Goal: Transaction & Acquisition: Purchase product/service

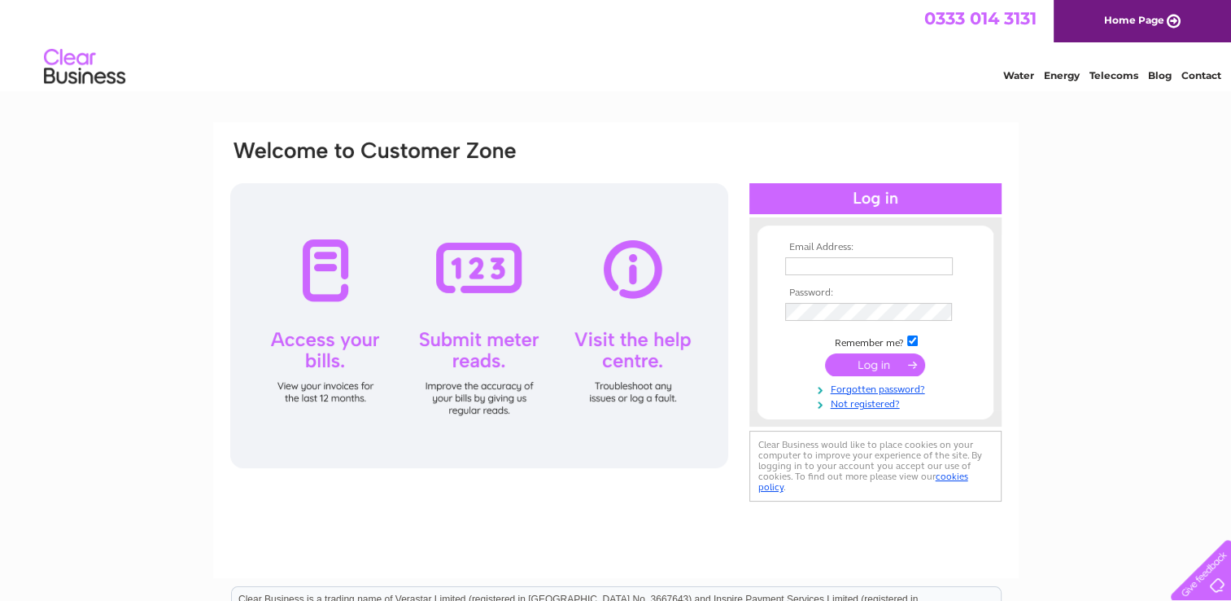
click at [900, 269] on input "text" at bounding box center [869, 266] width 168 height 18
type input "[EMAIL_ADDRESS][DOMAIN_NAME]"
click at [880, 392] on link "Forgotten password?" at bounding box center [877, 388] width 185 height 15
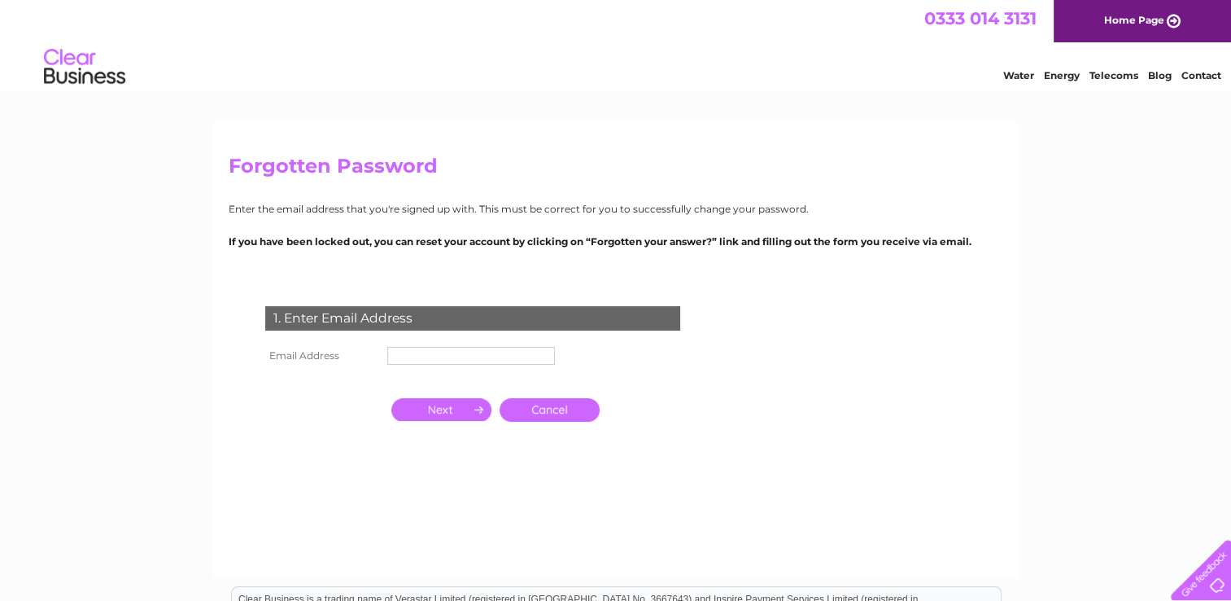
click at [470, 352] on input "text" at bounding box center [471, 356] width 168 height 18
click at [452, 418] on input "button" at bounding box center [441, 411] width 100 height 23
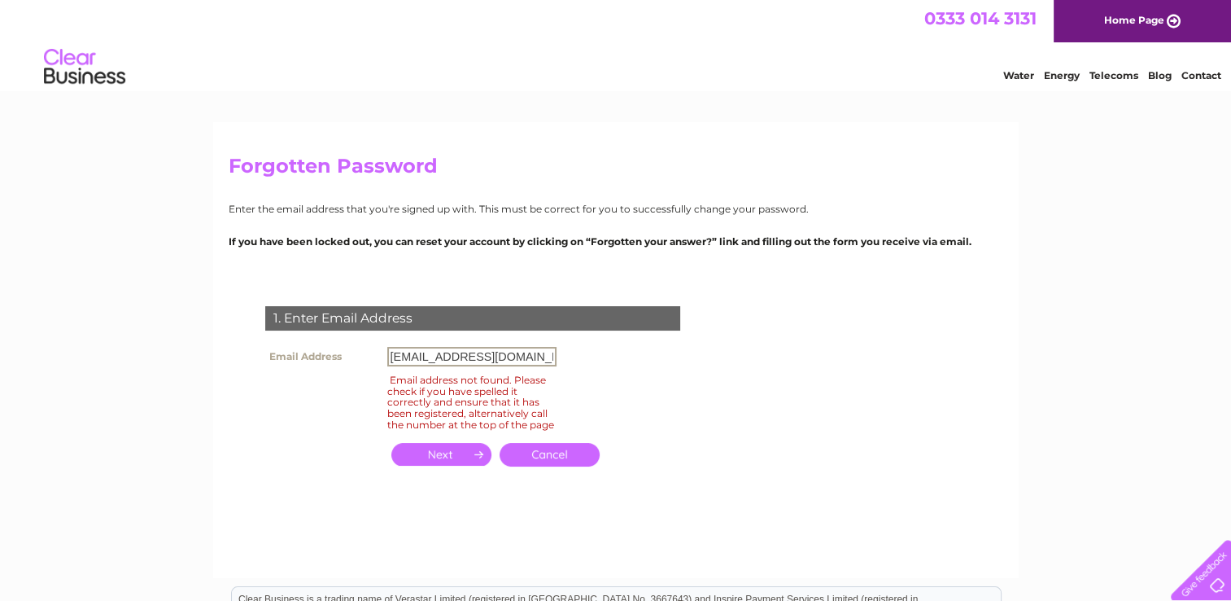
drag, startPoint x: 406, startPoint y: 353, endPoint x: 386, endPoint y: 353, distance: 20.3
click at [386, 353] on td "[EMAIL_ADDRESS][DOMAIN_NAME]" at bounding box center [471, 357] width 177 height 28
type input "natalie@newmanofficepersonnel.com"
click at [436, 466] on input "button" at bounding box center [441, 454] width 100 height 23
click at [457, 466] on input "button" at bounding box center [441, 454] width 100 height 23
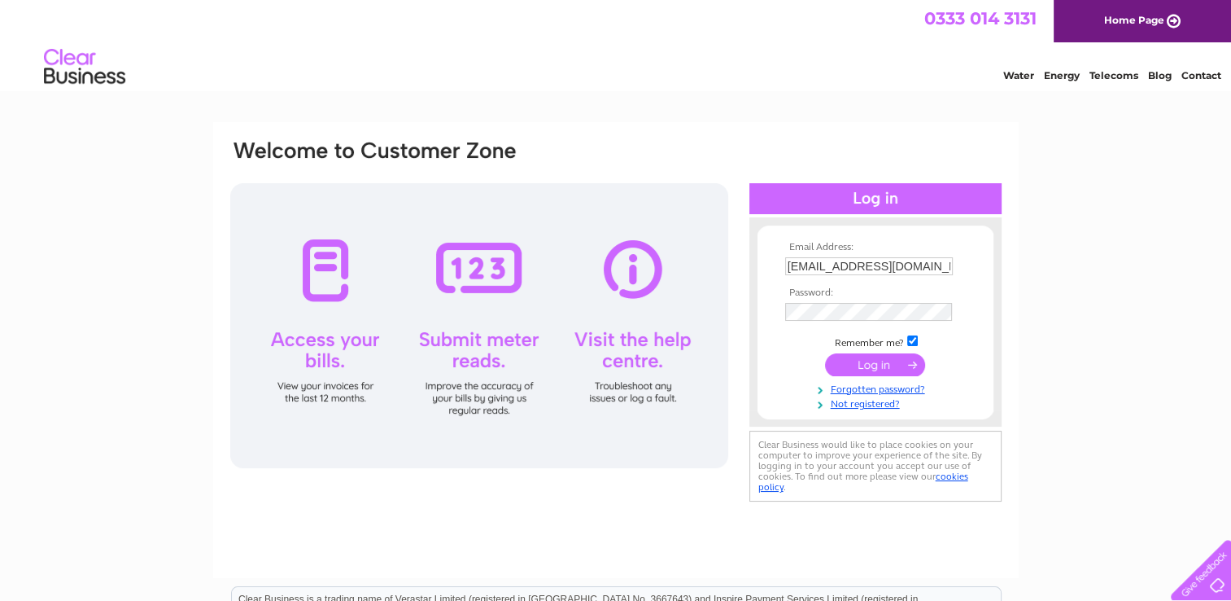
click at [332, 269] on div at bounding box center [479, 325] width 498 height 285
click at [335, 263] on div at bounding box center [479, 325] width 498 height 285
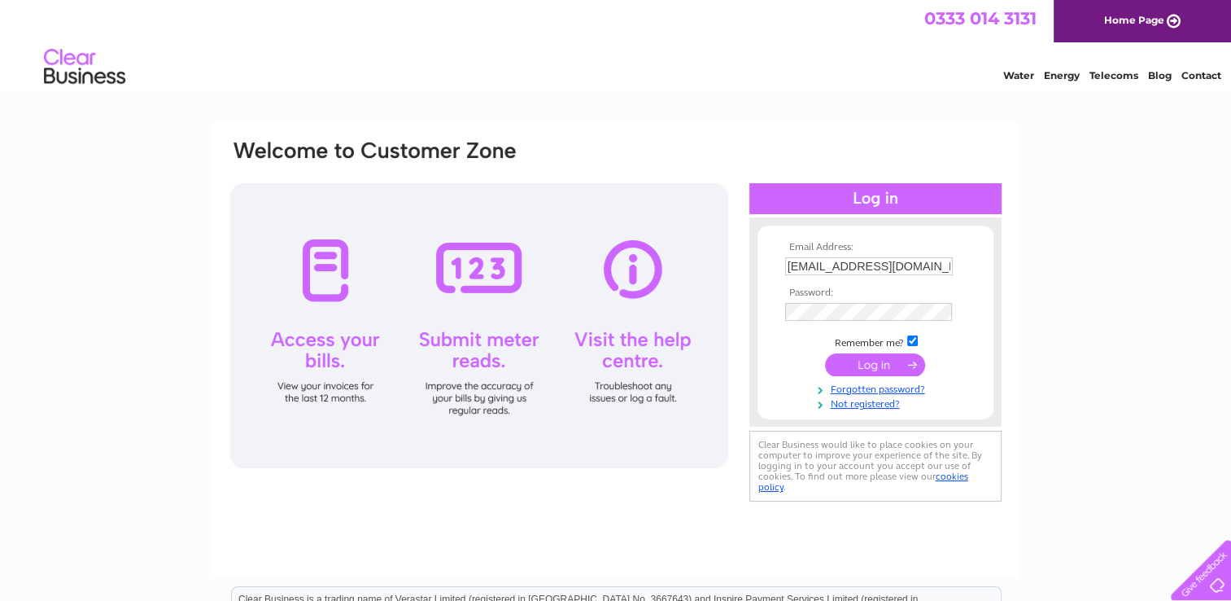
click at [335, 263] on div at bounding box center [479, 325] width 498 height 285
click at [912, 268] on input "text" at bounding box center [869, 266] width 168 height 18
type input "[EMAIL_ADDRESS][DOMAIN_NAME]"
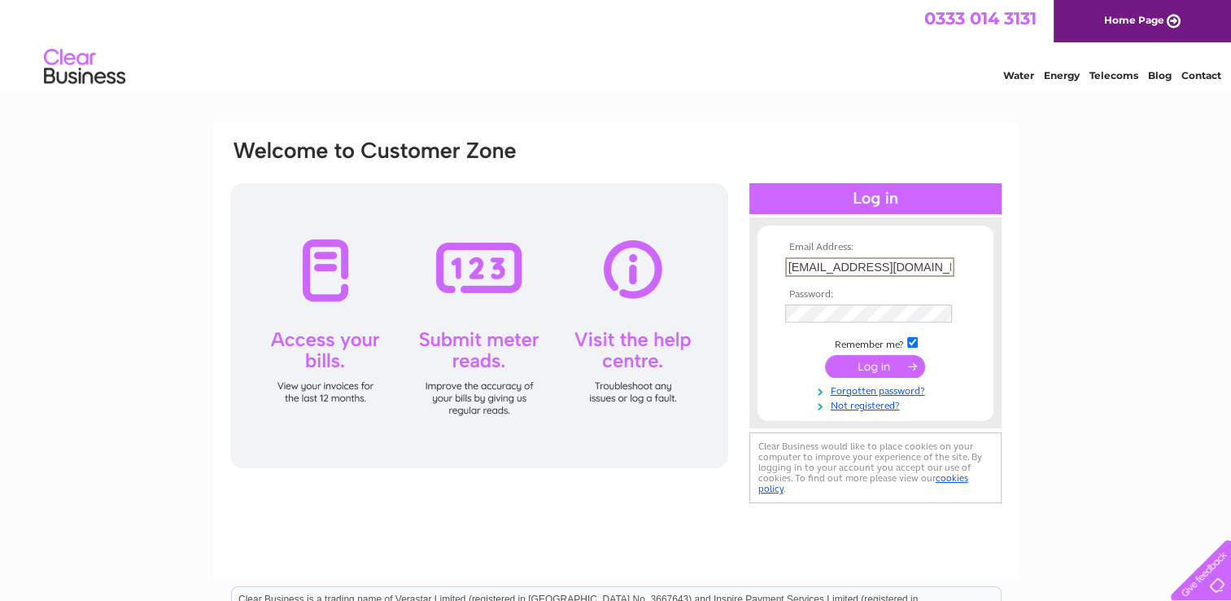
click at [853, 369] on input "submit" at bounding box center [875, 366] width 100 height 23
click at [825, 354] on input "submit" at bounding box center [875, 365] width 100 height 23
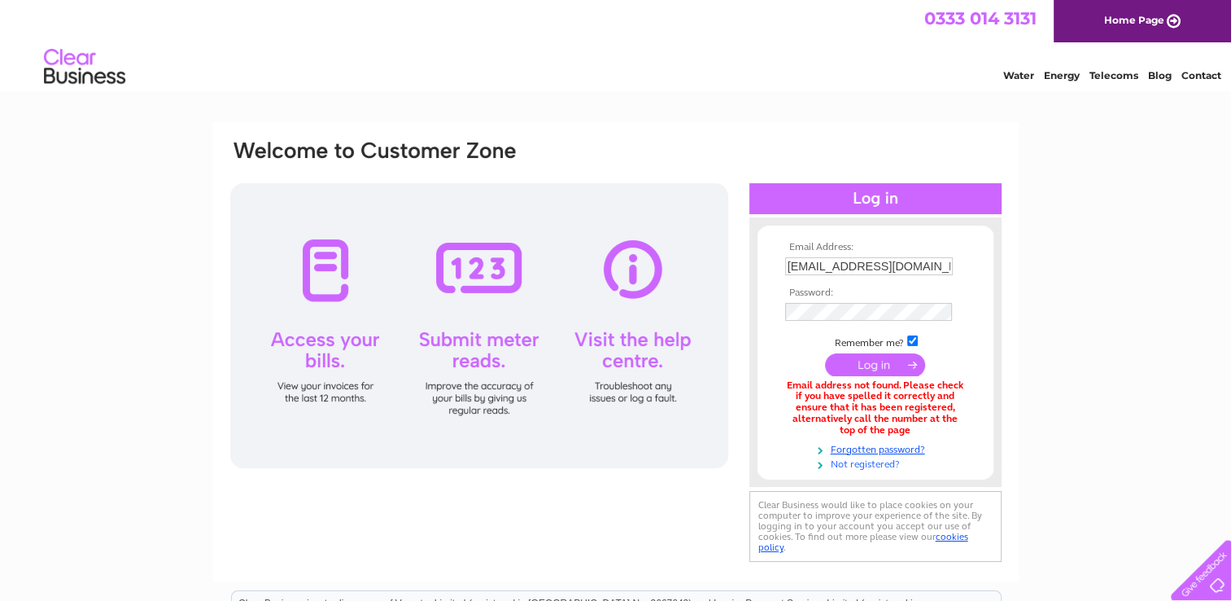
click at [863, 467] on link "Not registered?" at bounding box center [877, 462] width 185 height 15
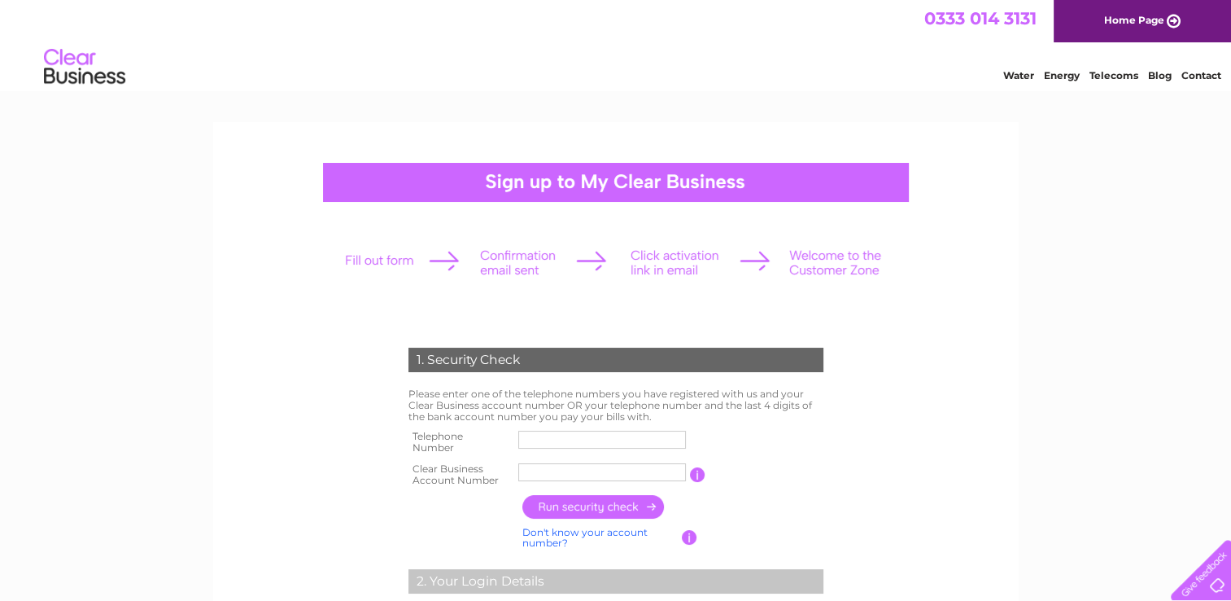
click at [613, 440] on input "text" at bounding box center [602, 440] width 168 height 18
type input "01371876060"
click at [596, 474] on input "text" at bounding box center [602, 472] width 169 height 20
type input "1153361"
click at [610, 505] on input "button" at bounding box center [593, 507] width 143 height 24
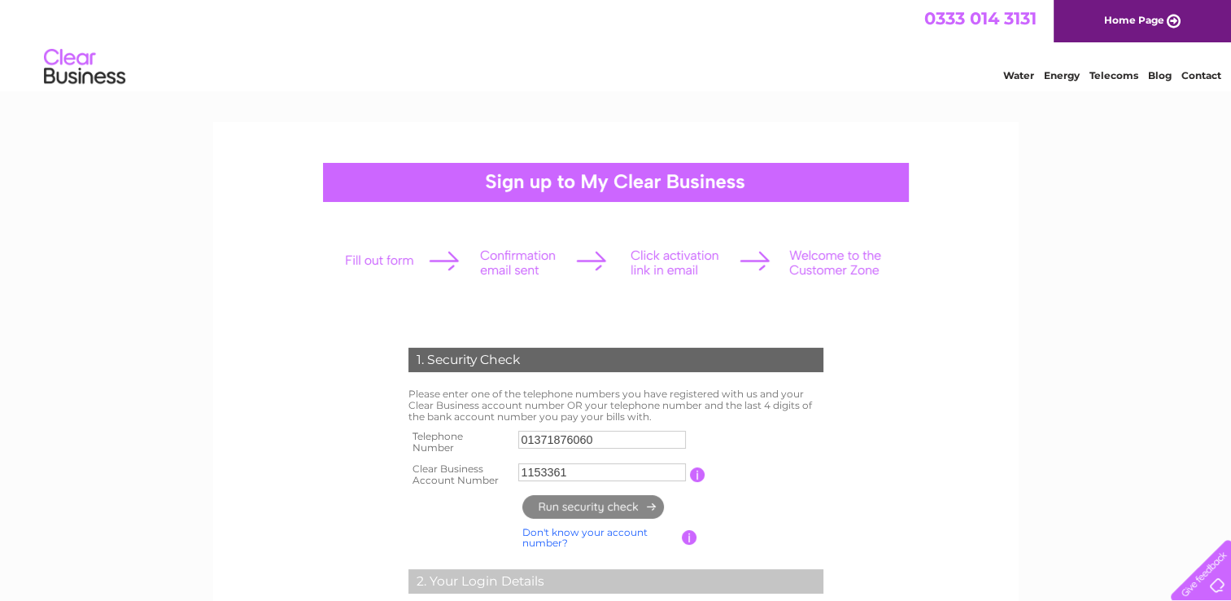
type input "**********"
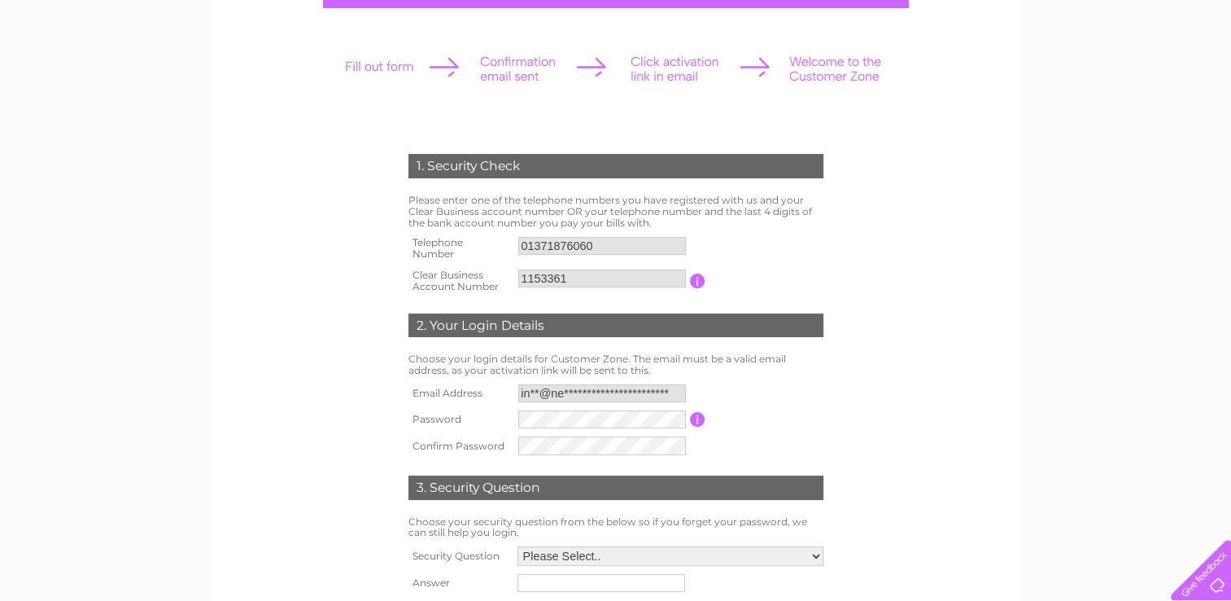
scroll to position [195, 0]
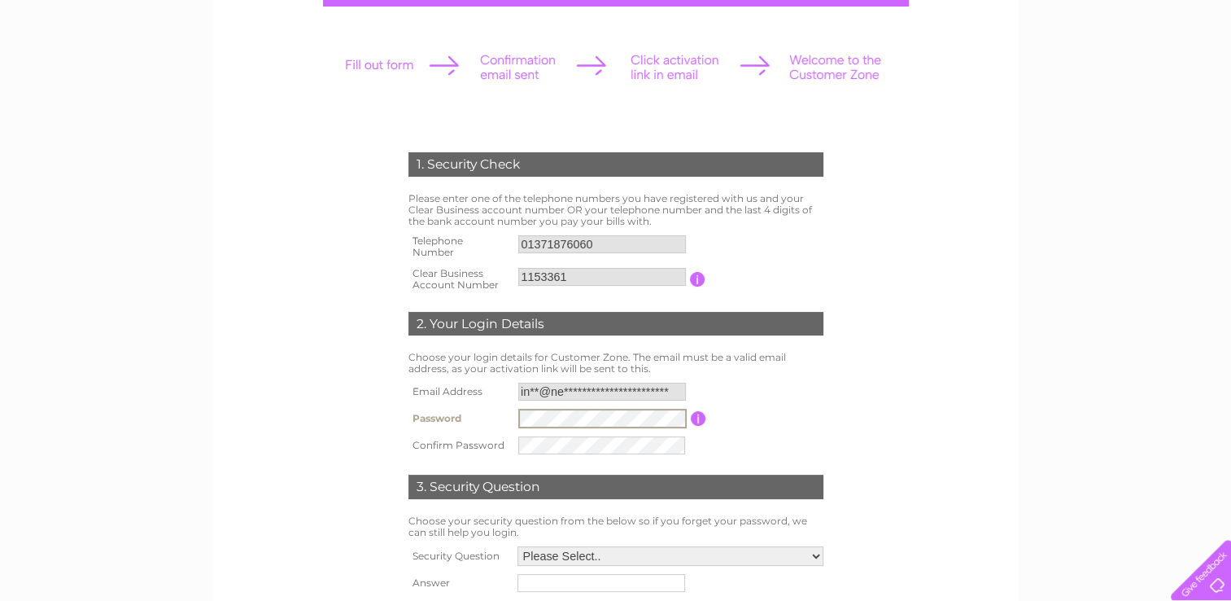
click at [516, 418] on td at bounding box center [602, 418] width 177 height 28
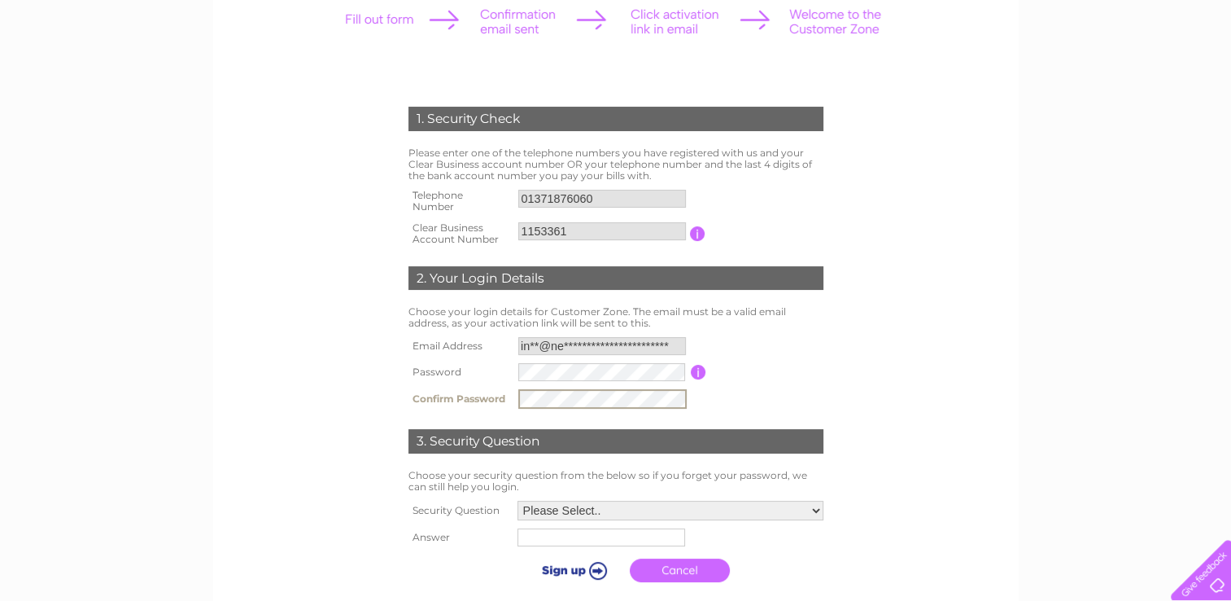
scroll to position [260, 0]
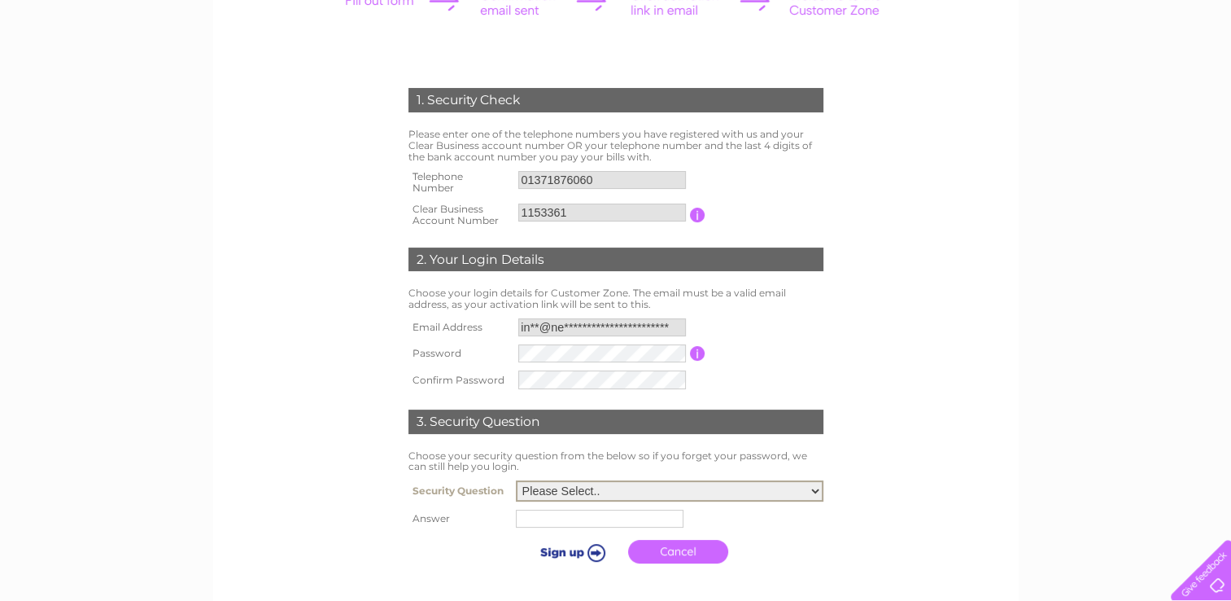
click at [807, 489] on select "Please Select.. In what town or city was your first job? In what town or city d…" at bounding box center [670, 490] width 308 height 21
click at [629, 515] on input "text" at bounding box center [600, 518] width 168 height 18
type input "Reede Rd"
click at [570, 552] on input "submit" at bounding box center [572, 550] width 100 height 23
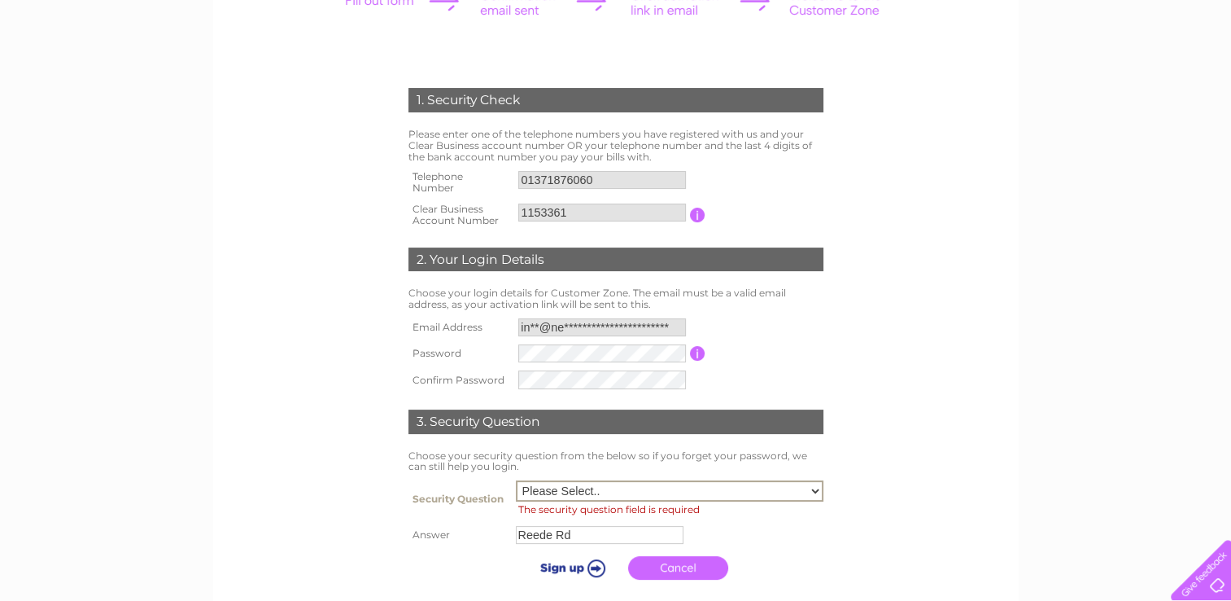
click at [635, 483] on select "Please Select.. In what town or city was your first job? In what town or city d…" at bounding box center [670, 490] width 308 height 21
select select "4"
click at [516, 480] on select "Please Select.. In what town or city was your first job? In what town or city d…" at bounding box center [670, 490] width 308 height 21
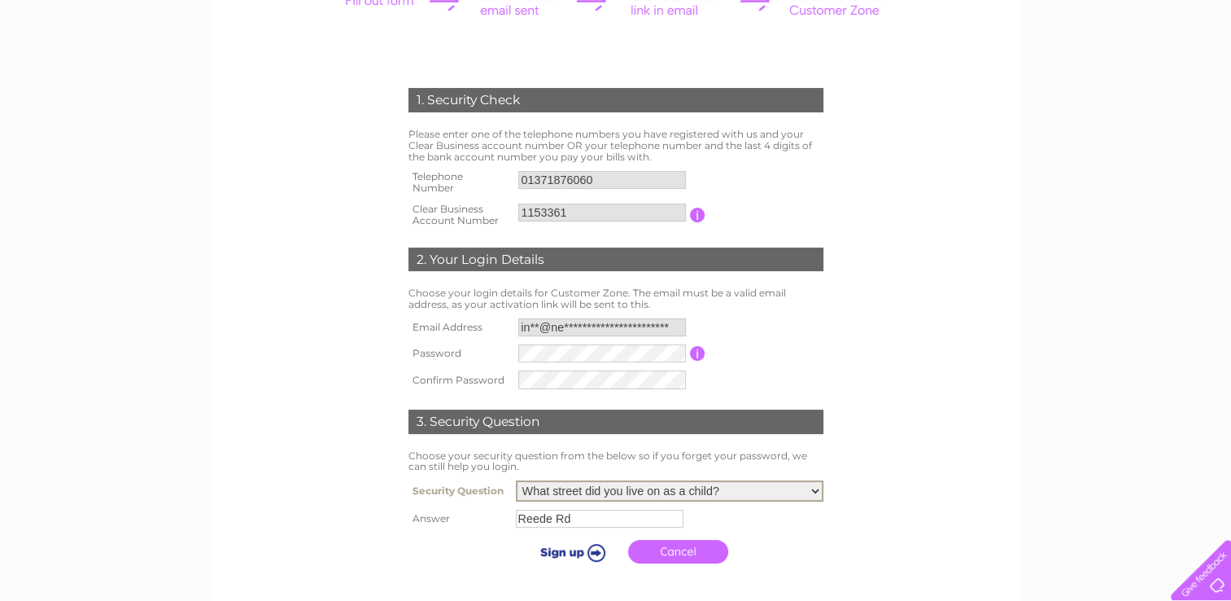
click at [573, 551] on input "submit" at bounding box center [570, 551] width 100 height 23
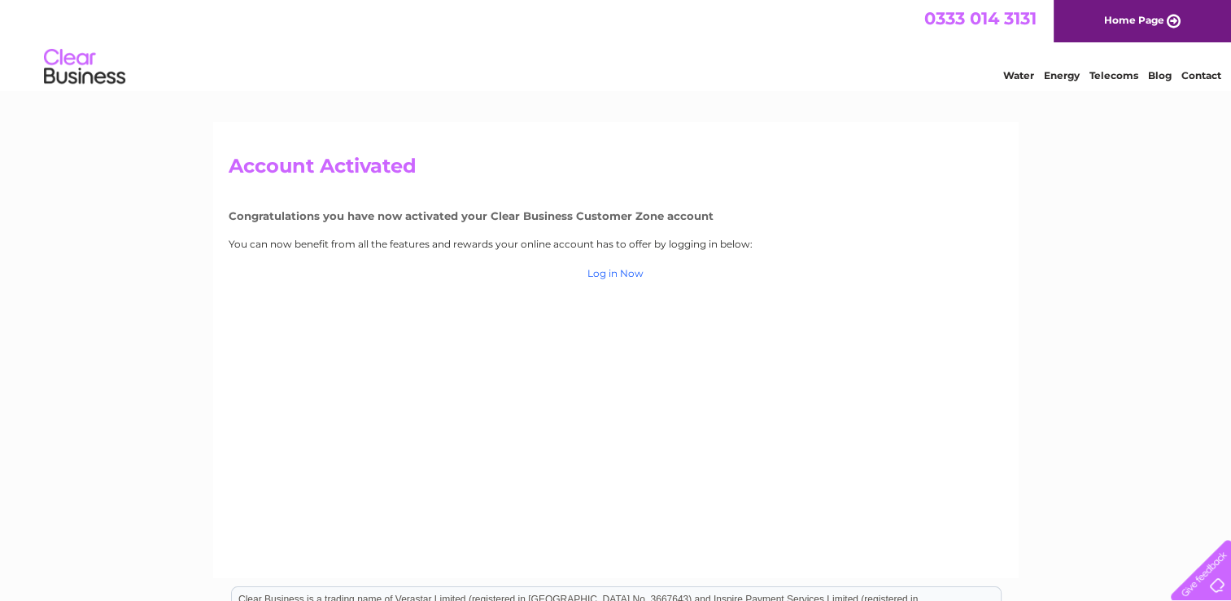
click at [622, 271] on link "Log in Now" at bounding box center [616, 273] width 56 height 12
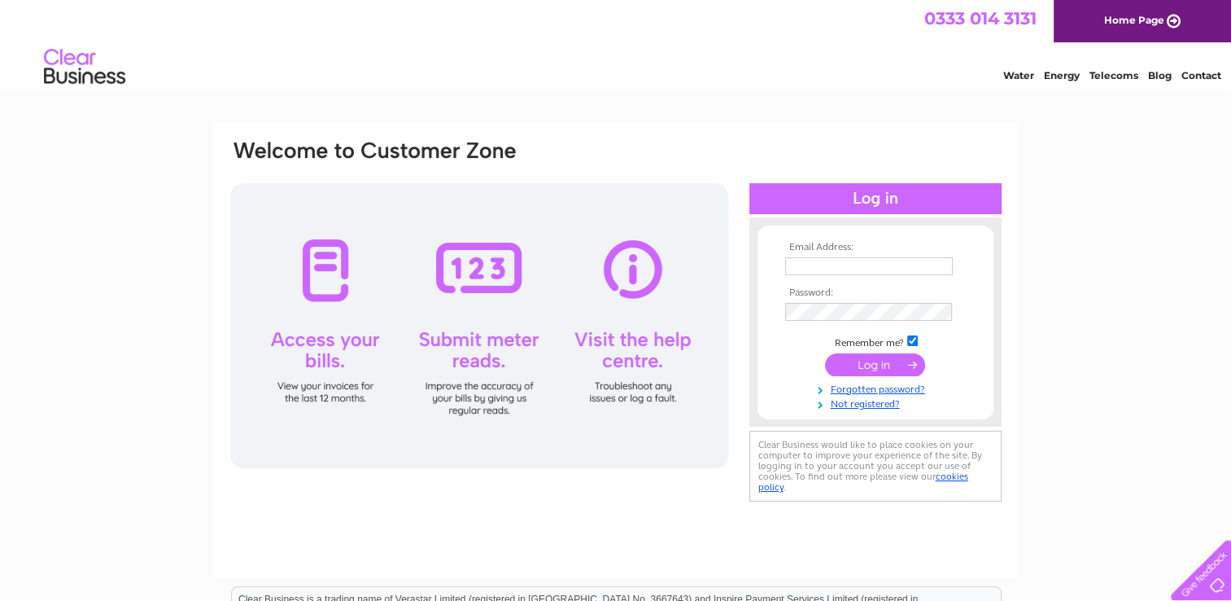
type input "**********"
click at [895, 357] on tbody "**********" at bounding box center [875, 326] width 189 height 168
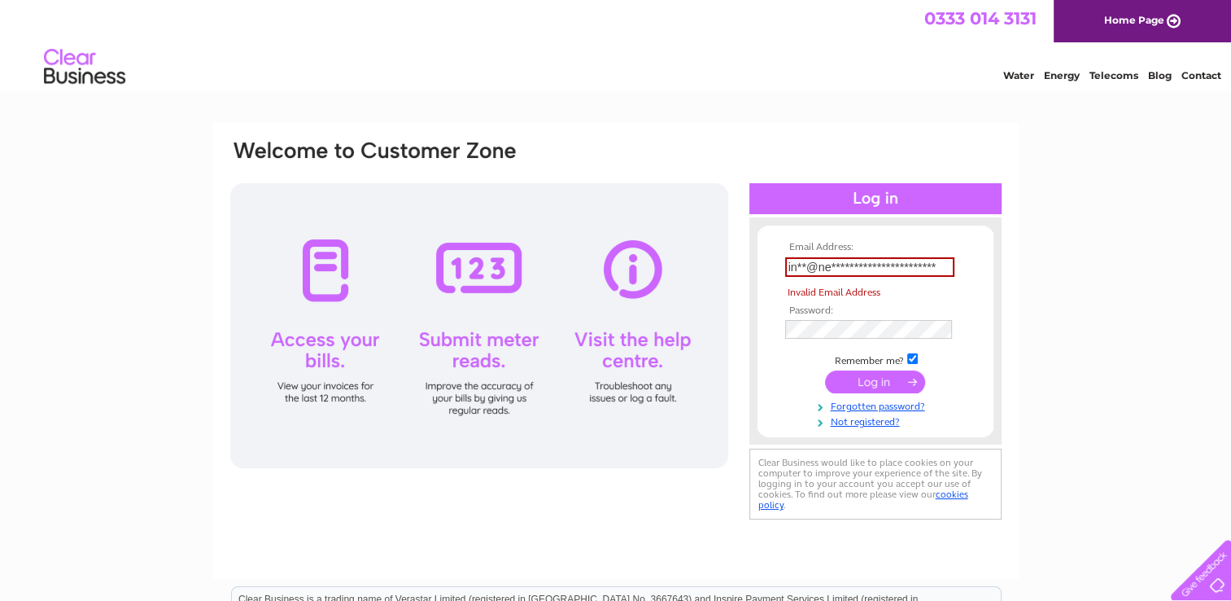
click at [882, 387] on input "submit" at bounding box center [875, 381] width 100 height 23
click at [877, 384] on input "submit" at bounding box center [875, 381] width 100 height 23
click at [869, 379] on input "submit" at bounding box center [875, 381] width 100 height 23
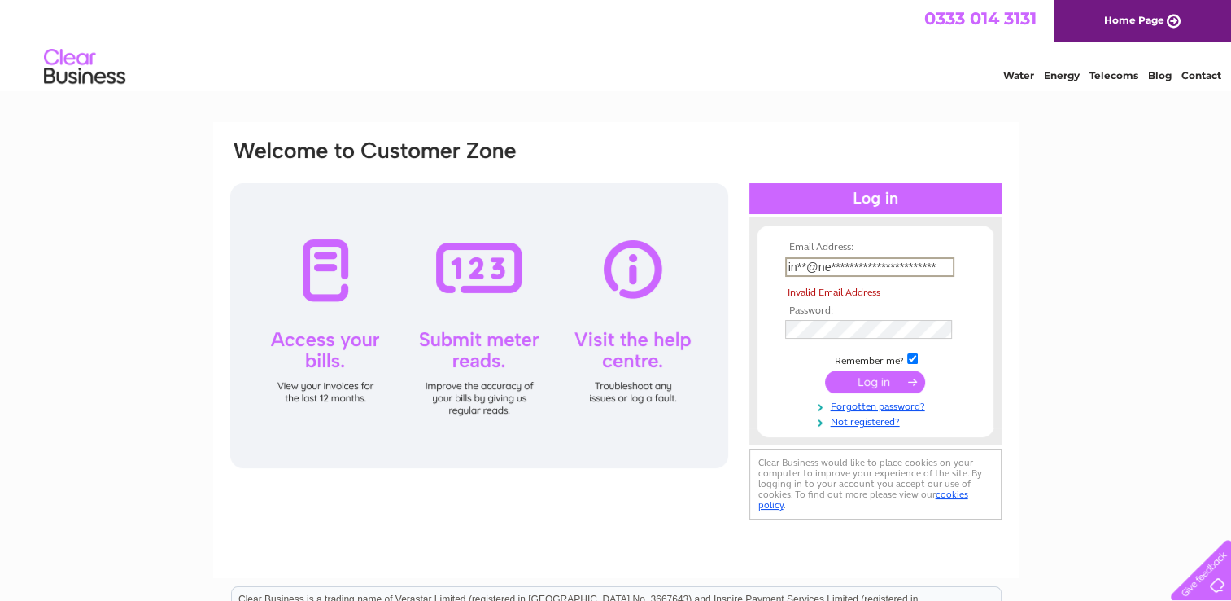
click at [869, 379] on input "submit" at bounding box center [875, 381] width 100 height 23
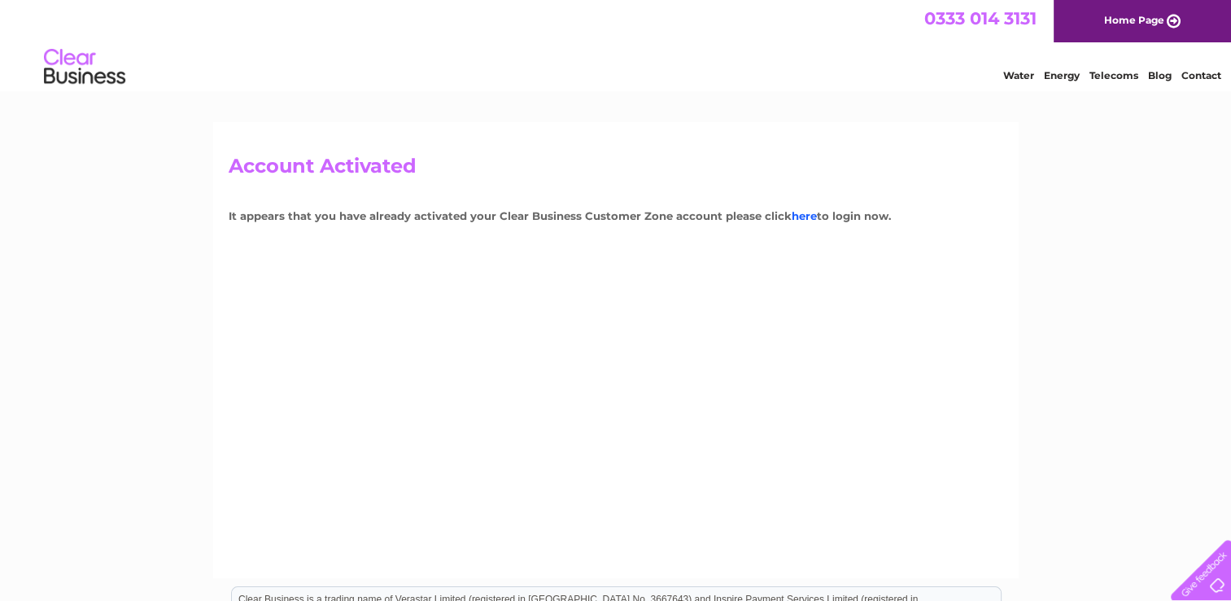
click at [802, 216] on link "here" at bounding box center [804, 215] width 25 height 13
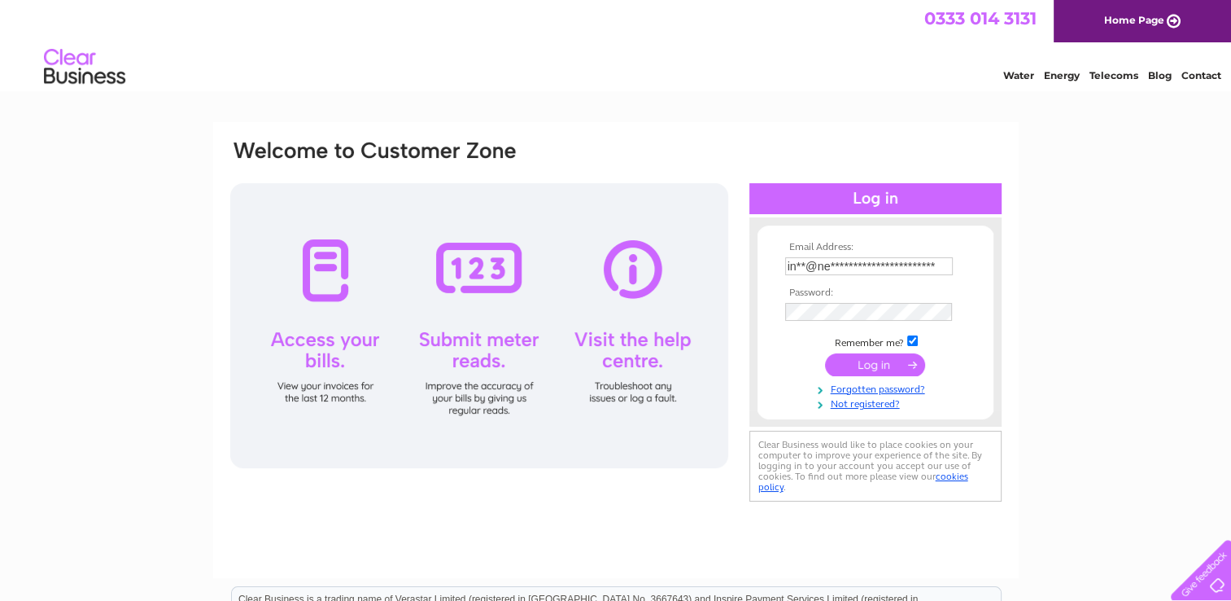
click at [852, 363] on tbody "**********" at bounding box center [875, 326] width 189 height 168
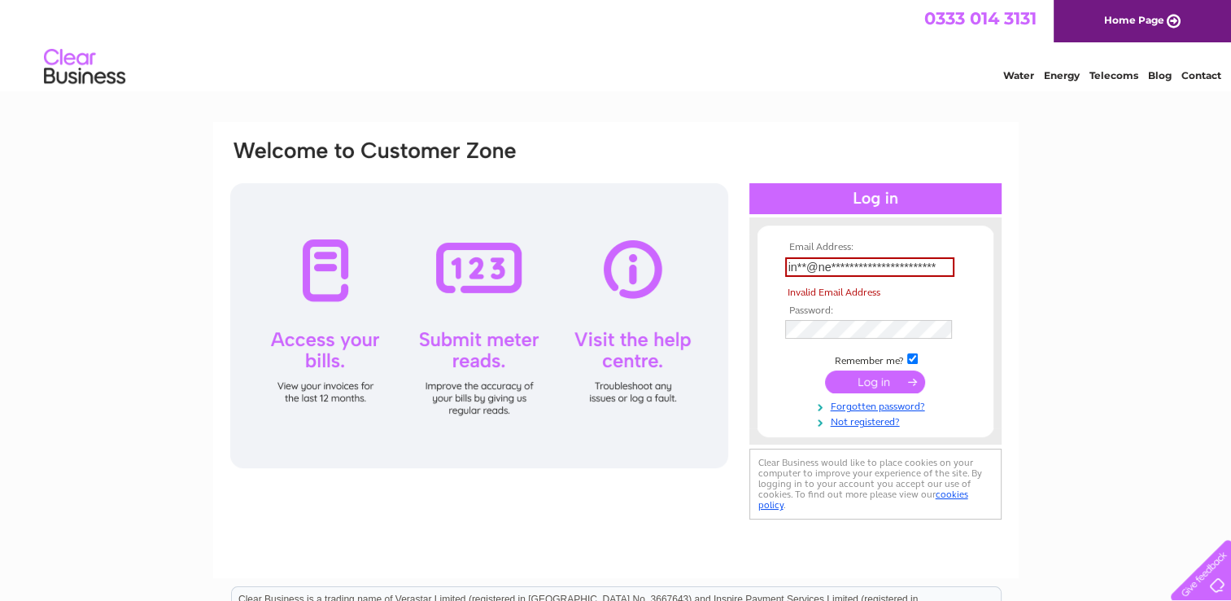
click at [940, 267] on input "**********" at bounding box center [869, 267] width 169 height 20
drag, startPoint x: 940, startPoint y: 267, endPoint x: 713, endPoint y: 266, distance: 227.1
click at [713, 266] on div "**********" at bounding box center [616, 330] width 775 height 385
type input "info@newmanofficepersonnel.com"
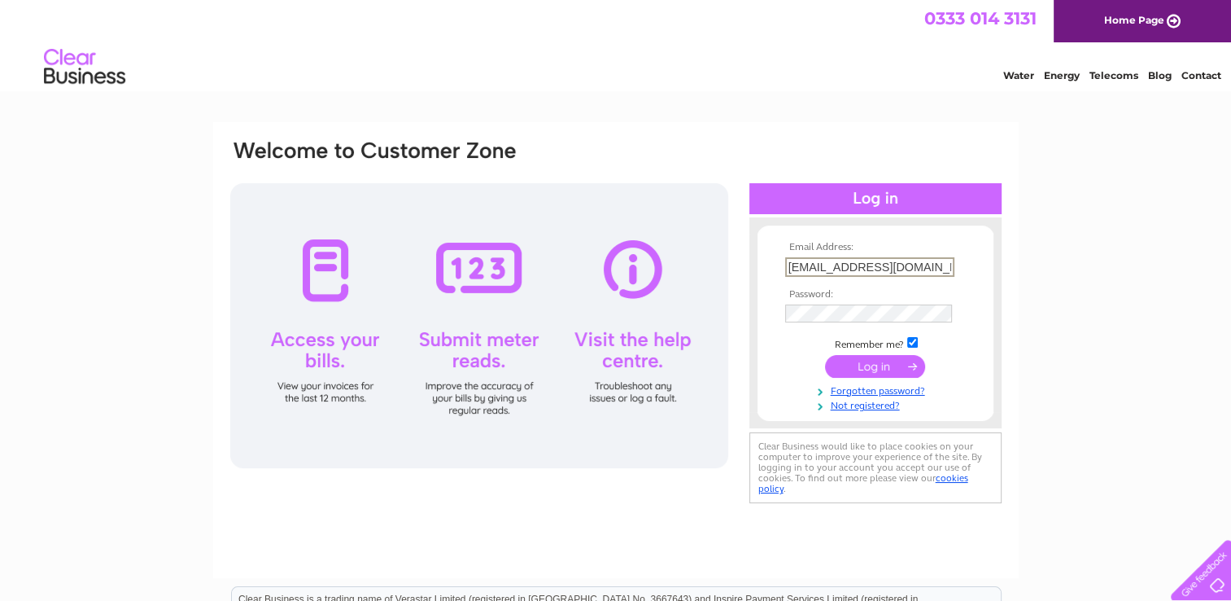
click at [900, 369] on input "submit" at bounding box center [875, 366] width 100 height 23
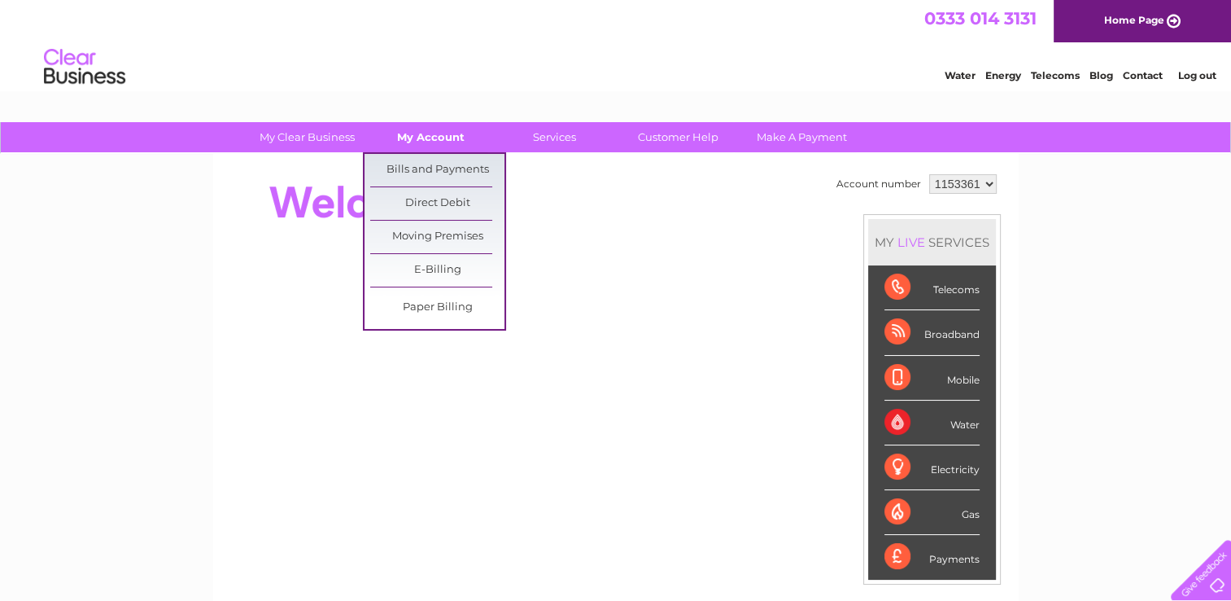
click at [446, 142] on link "My Account" at bounding box center [431, 137] width 134 height 30
click at [448, 165] on link "Bills and Payments" at bounding box center [437, 170] width 134 height 33
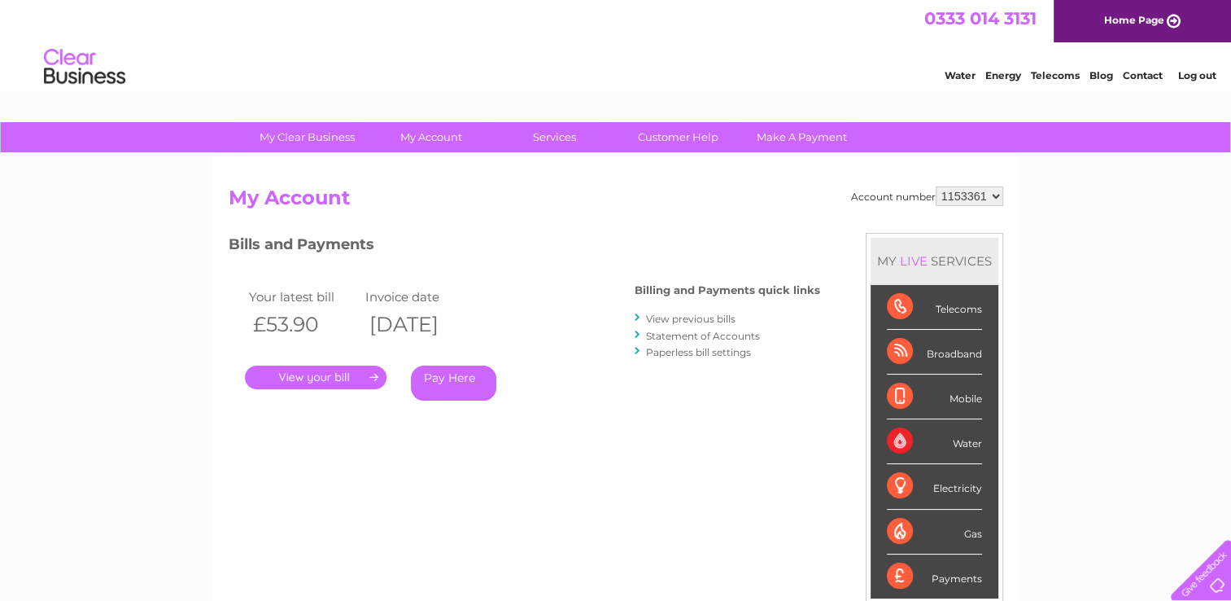
click at [363, 369] on link "." at bounding box center [316, 377] width 142 height 24
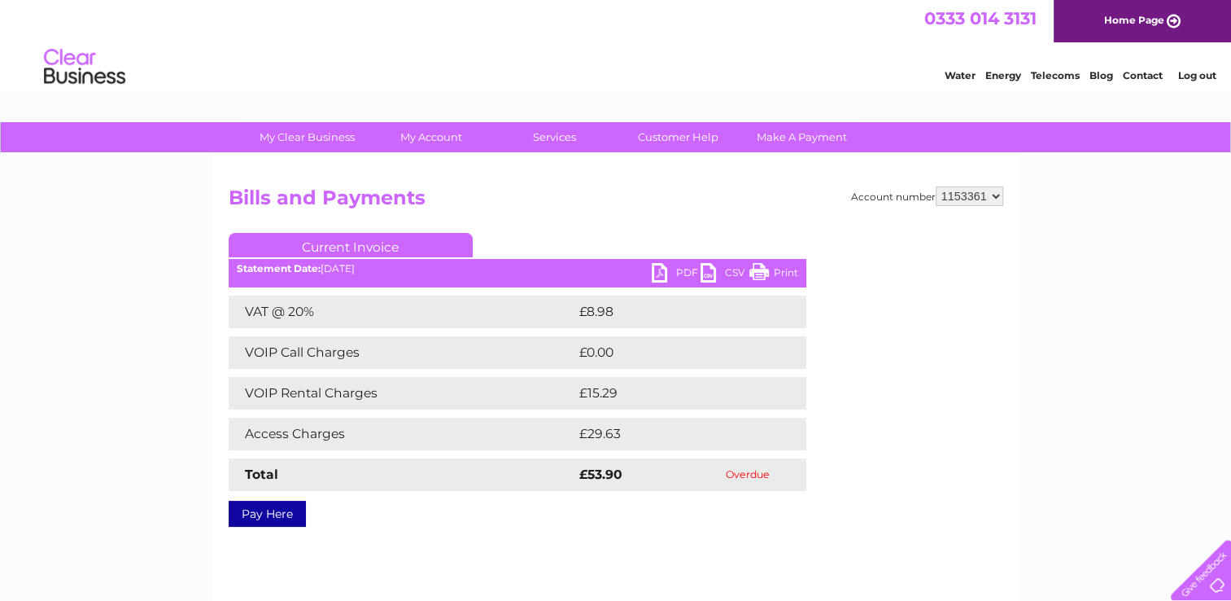
click at [273, 514] on link "Pay Here" at bounding box center [267, 514] width 77 height 26
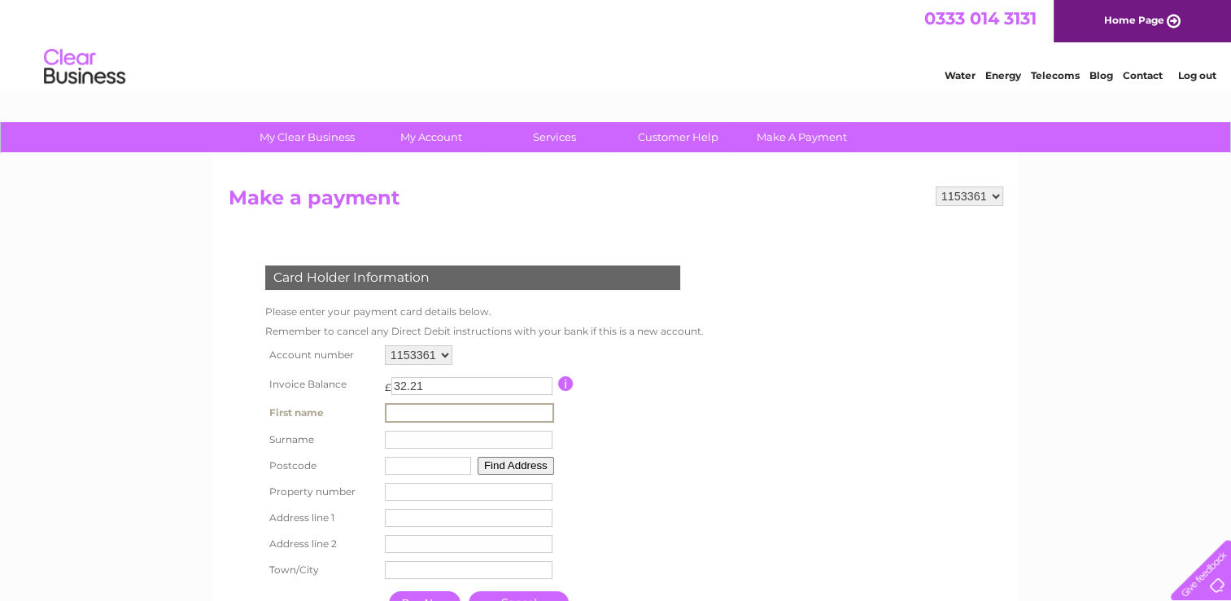
click at [447, 414] on input "text" at bounding box center [469, 413] width 169 height 20
type input "[PERSON_NAME]"
type input "CM6 2AT"
type input "Cherrytrees"
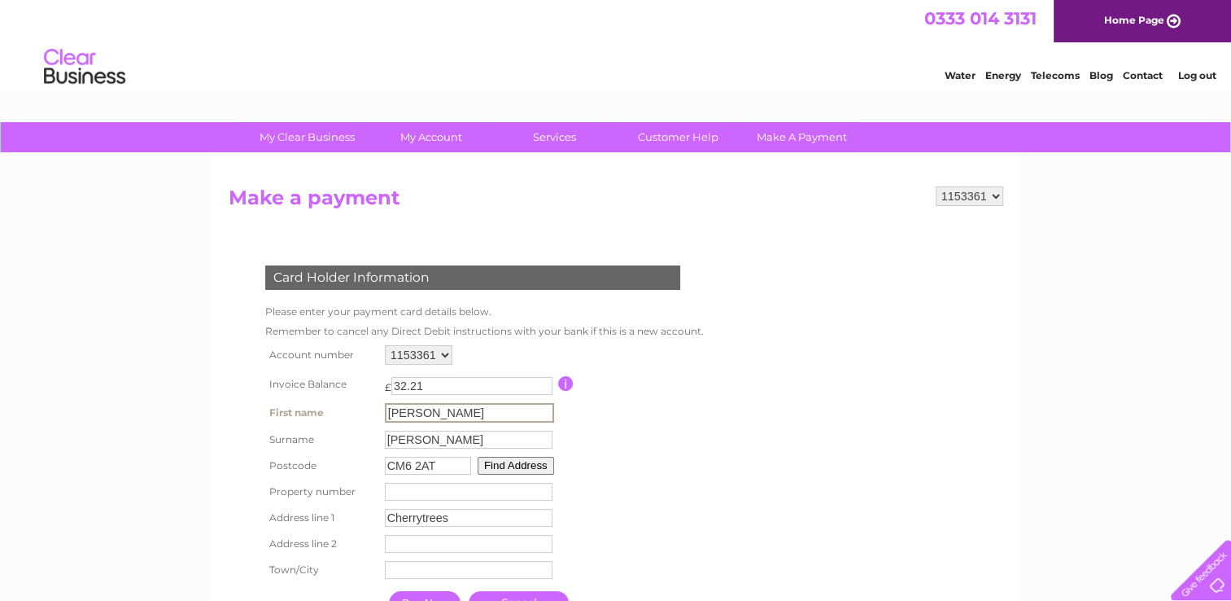
type input "Parsonage Downs"
type input "Essex"
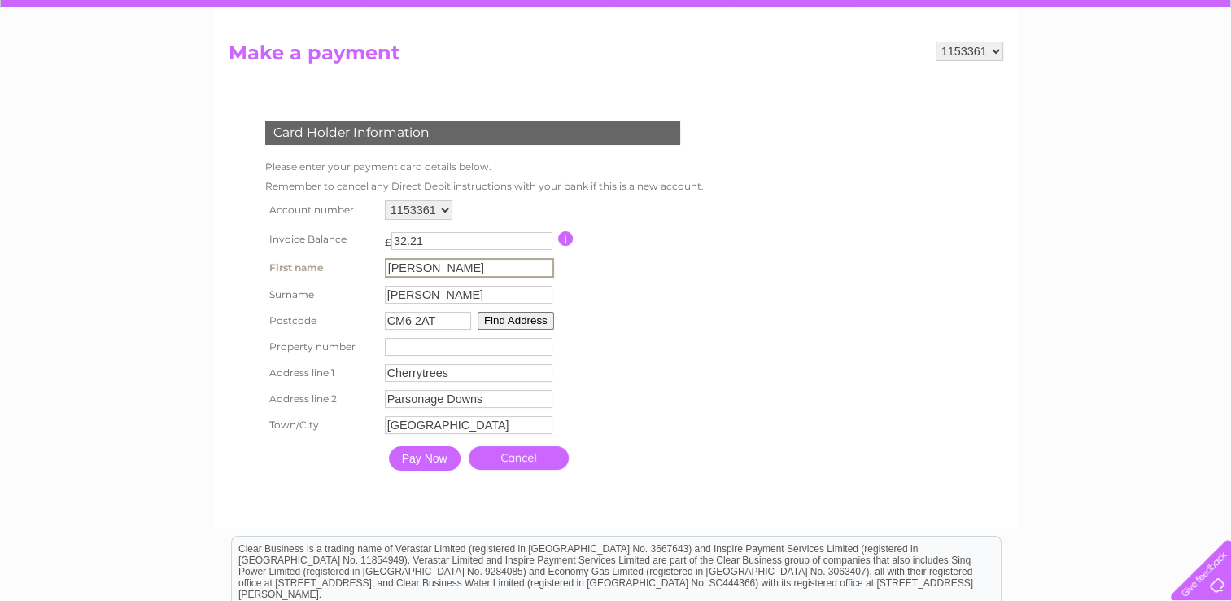
scroll to position [152, 0]
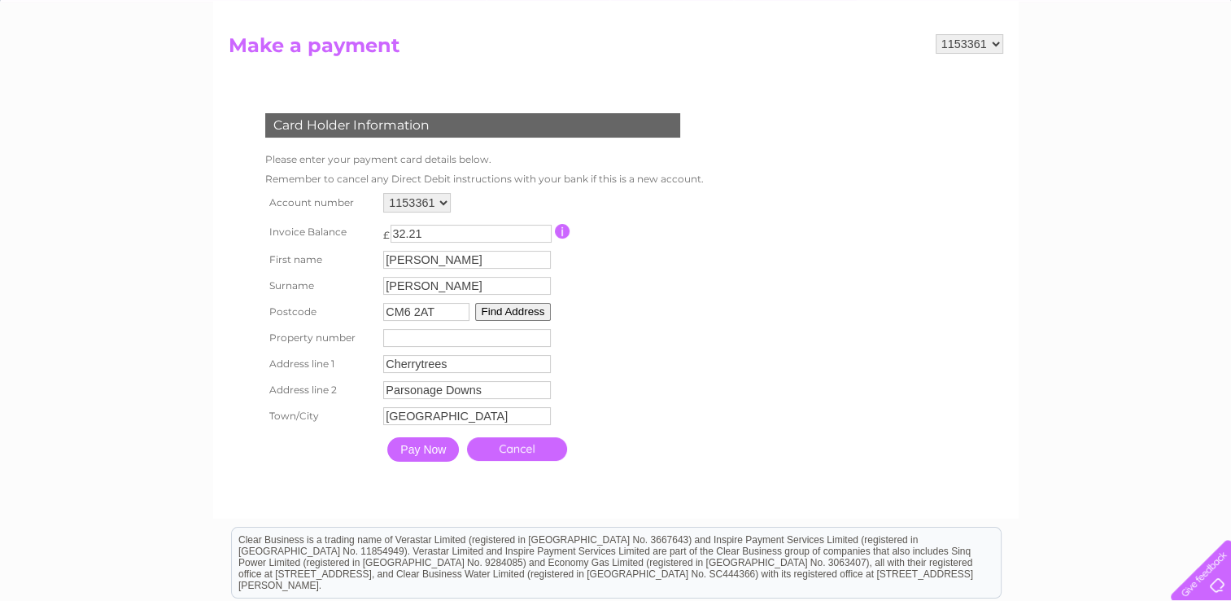
click at [430, 457] on input "Pay Now" at bounding box center [423, 449] width 72 height 24
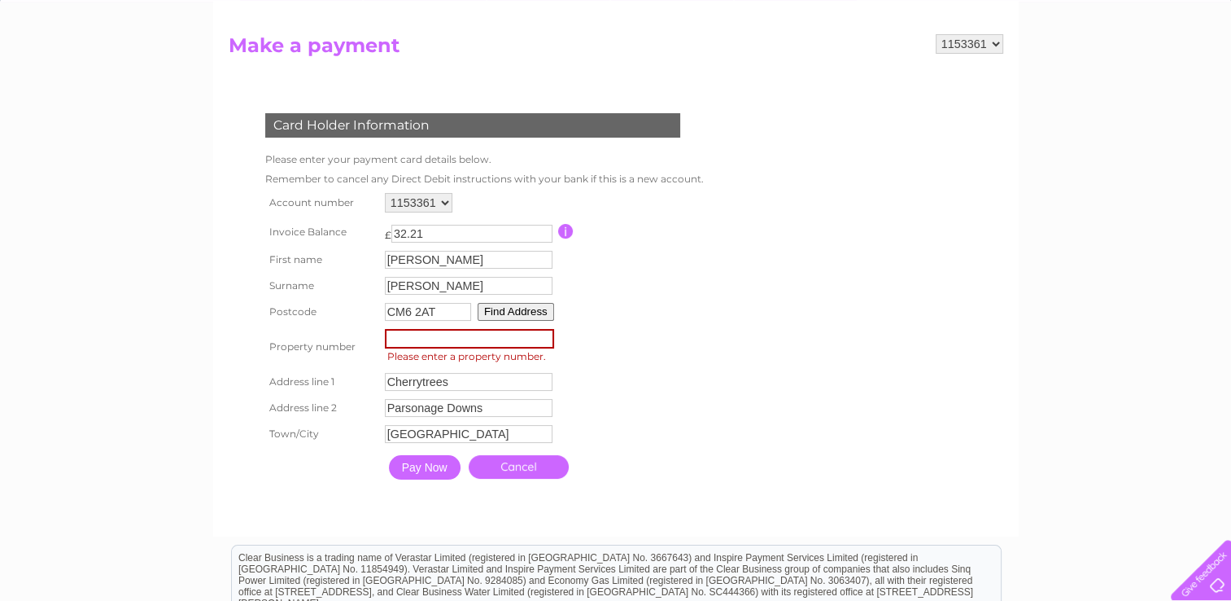
click at [458, 340] on input "number" at bounding box center [469, 339] width 169 height 20
type input "0"
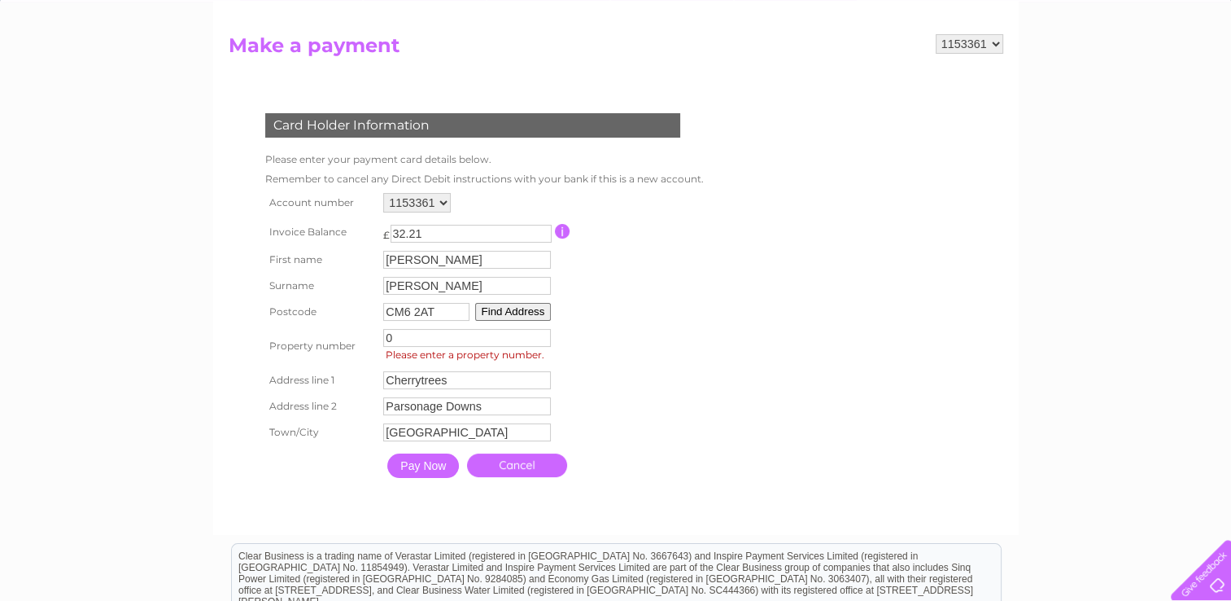
click at [456, 461] on input "Pay Now" at bounding box center [423, 465] width 72 height 24
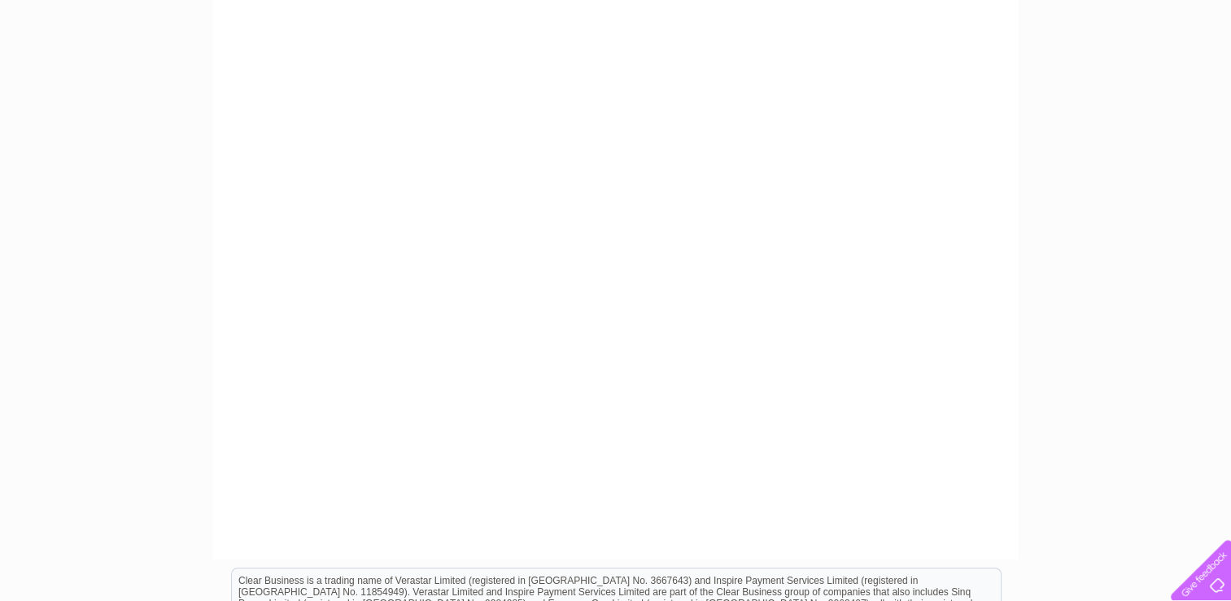
scroll to position [0, 0]
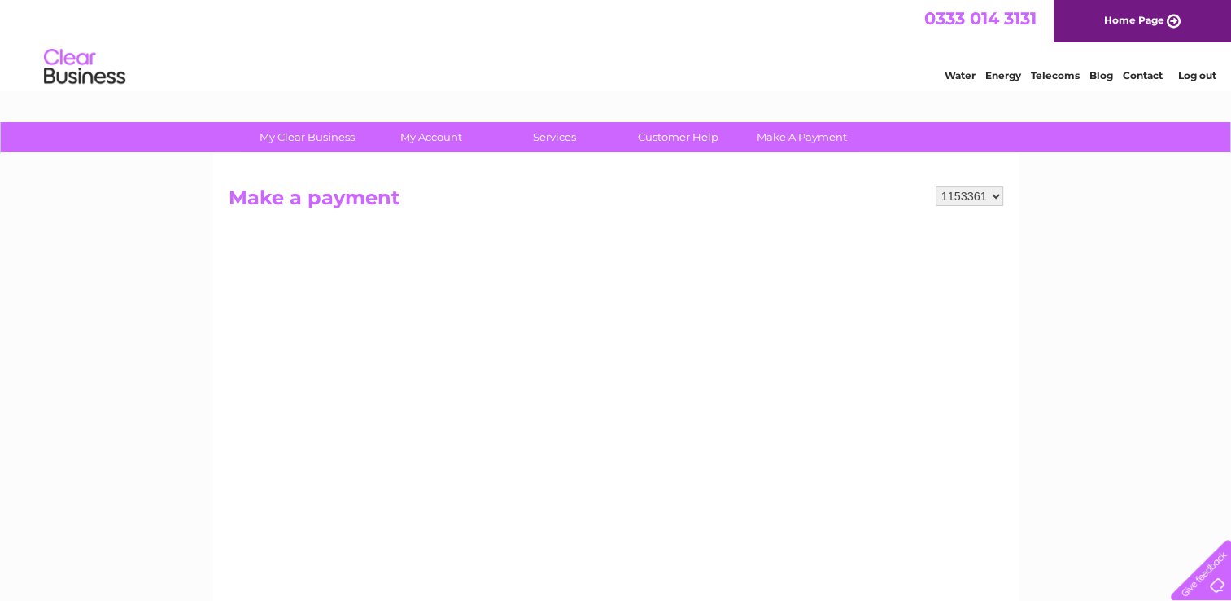
drag, startPoint x: 1236, startPoint y: 207, endPoint x: 1222, endPoint y: 121, distance: 86.6
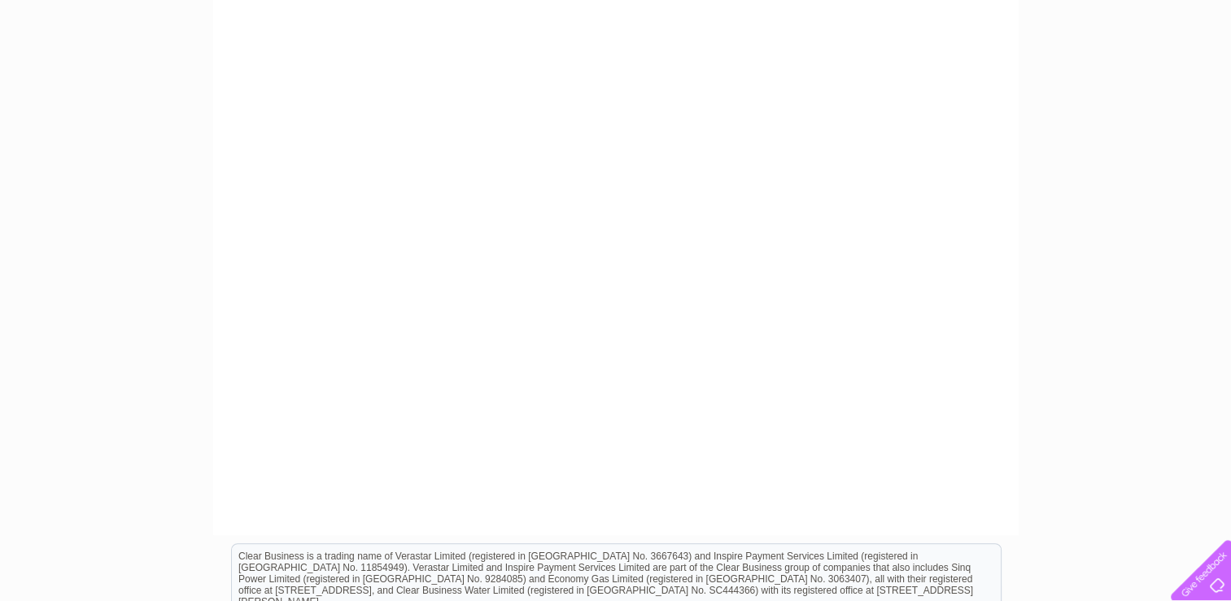
scroll to position [225, 0]
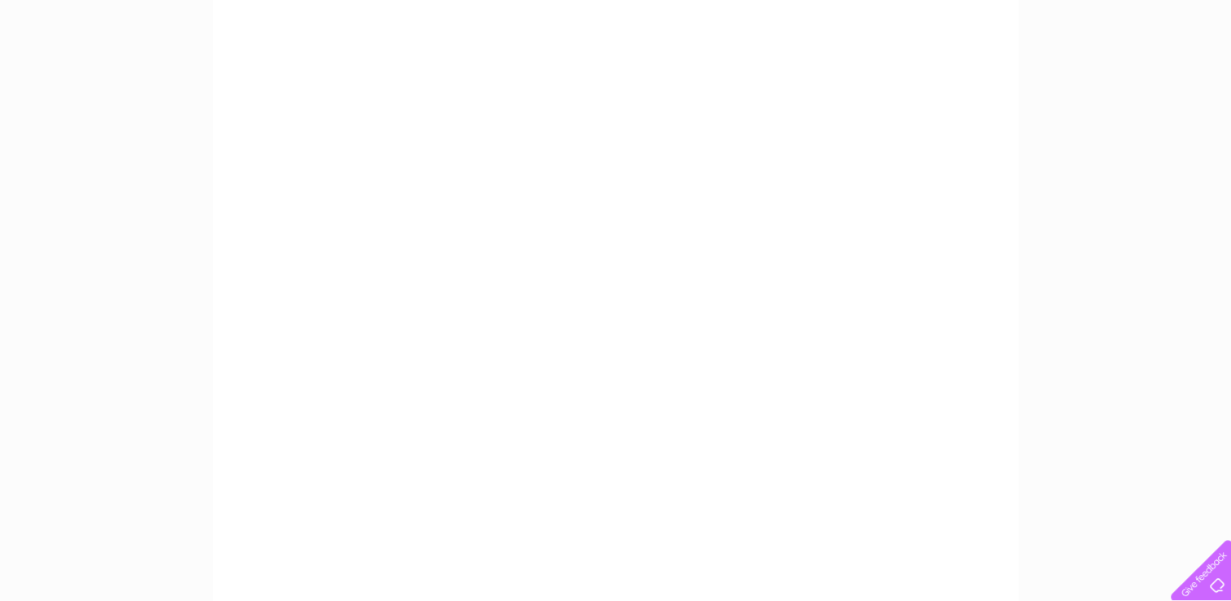
drag, startPoint x: 1216, startPoint y: 177, endPoint x: 1219, endPoint y: 116, distance: 61.1
click at [1219, 116] on div "My Clear Business Login Details My Details My Preferences Link Account My Accou…" at bounding box center [615, 467] width 1231 height 1140
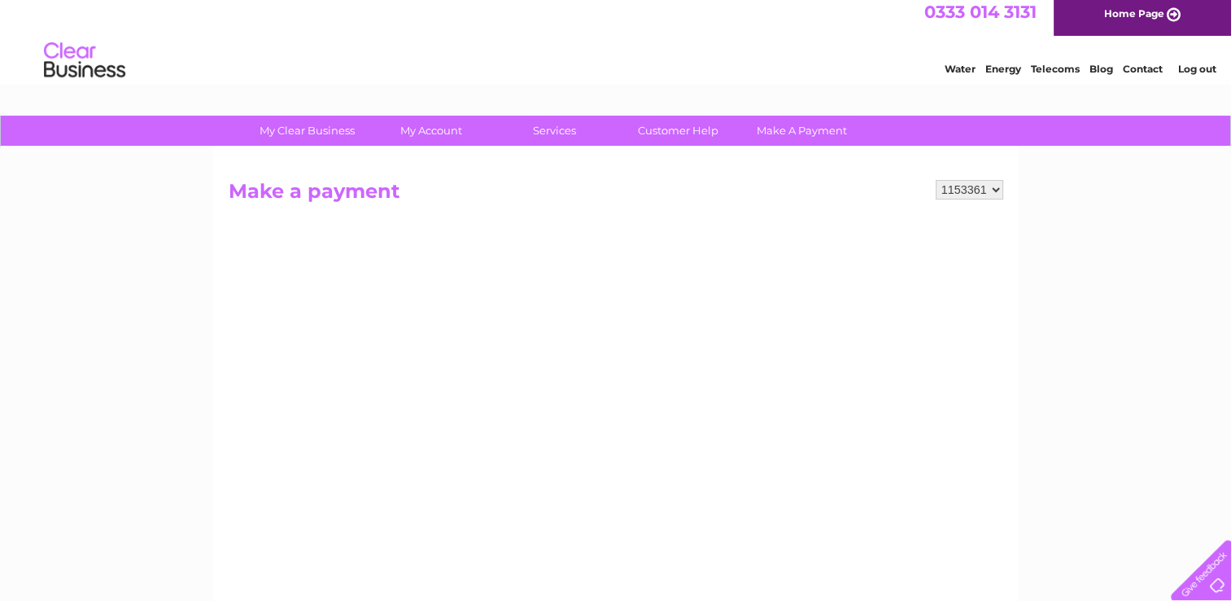
scroll to position [0, 0]
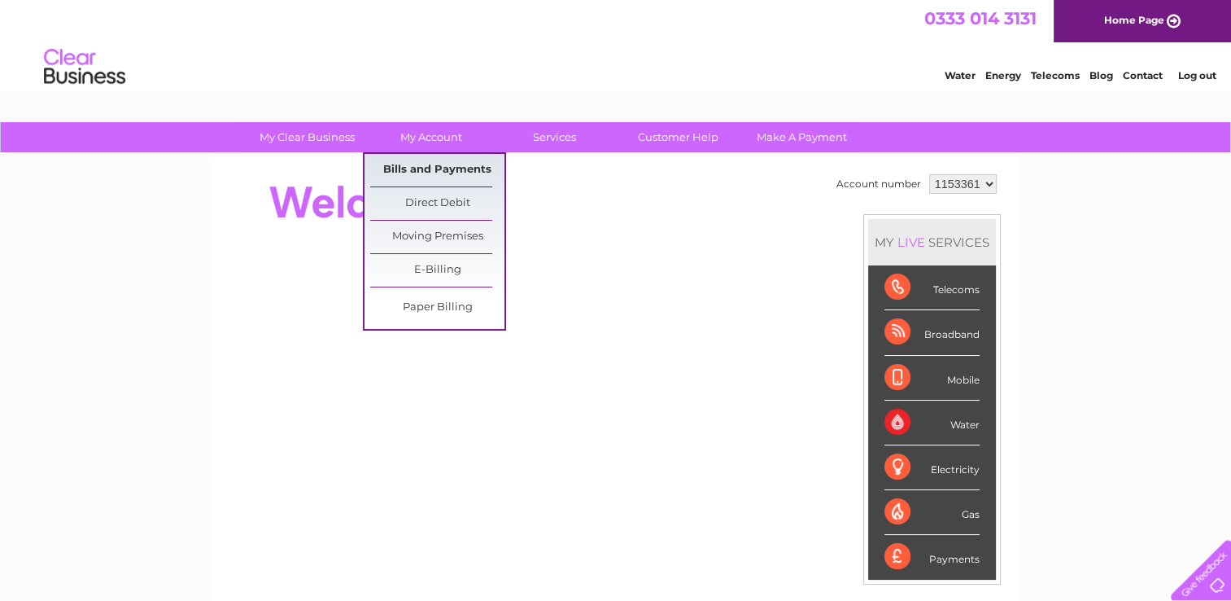
click at [422, 164] on link "Bills and Payments" at bounding box center [437, 170] width 134 height 33
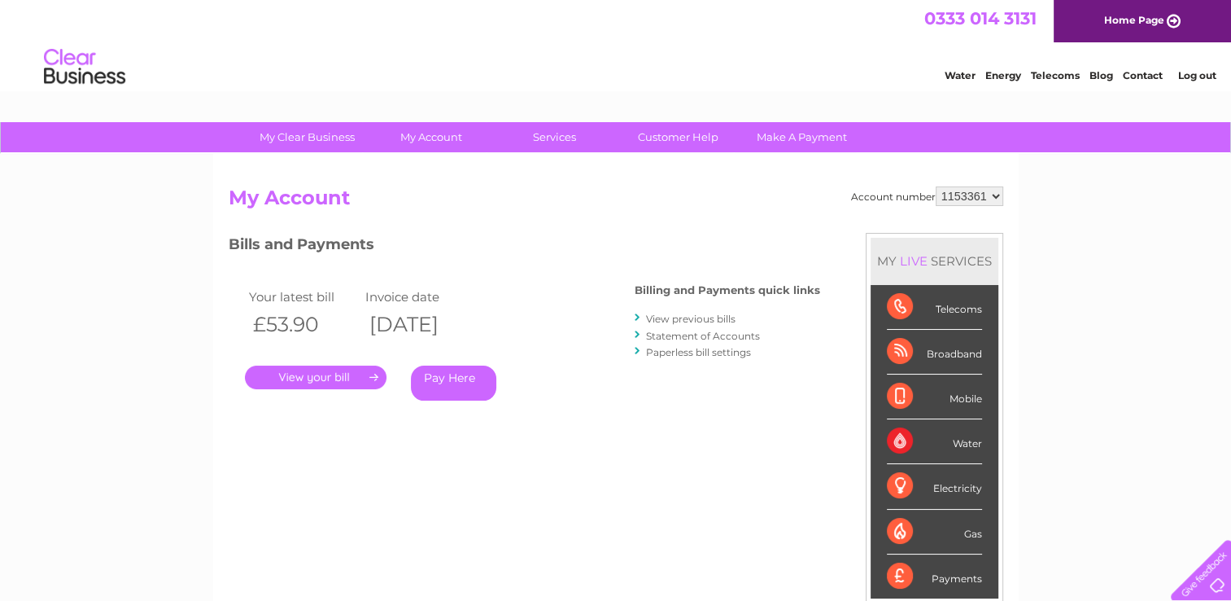
click at [452, 377] on link "Pay Here" at bounding box center [453, 382] width 85 height 35
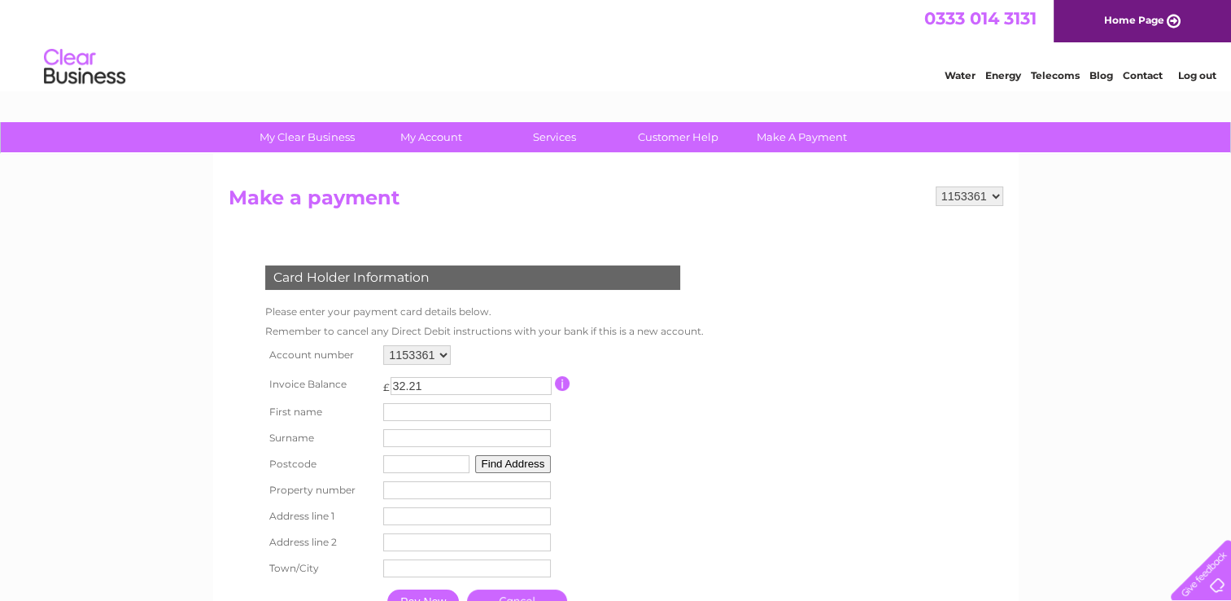
click at [457, 417] on input "text" at bounding box center [467, 412] width 168 height 18
drag, startPoint x: 676, startPoint y: 279, endPoint x: 668, endPoint y: 259, distance: 21.9
click at [668, 259] on td "Card Holder Information" at bounding box center [484, 275] width 447 height 53
click at [437, 403] on input "text" at bounding box center [469, 413] width 169 height 20
type input "[PERSON_NAME]"
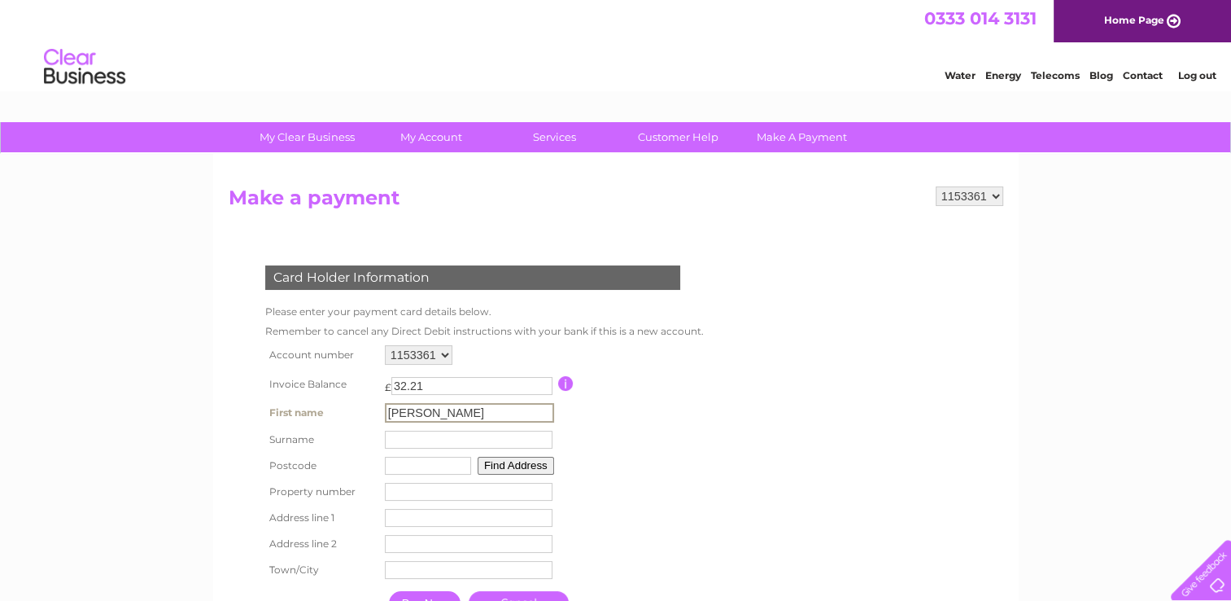
type input "Warr"
type input "CM6 2AT"
type input "Cherrytrees"
type input "Parsonage Downs"
type input "Essex"
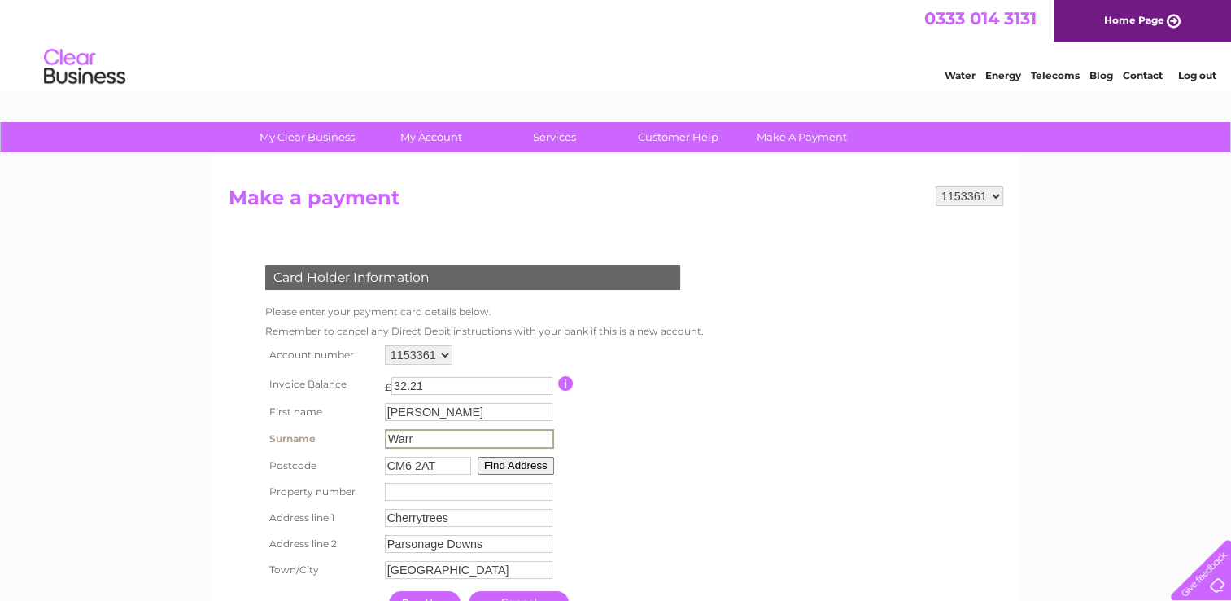
drag, startPoint x: 437, startPoint y: 443, endPoint x: 358, endPoint y: 435, distance: 79.3
click at [358, 435] on tr "Surname Warr Surname" at bounding box center [483, 439] width 444 height 28
type input "[PERSON_NAME]"
click at [837, 451] on form "1153361 Make a payment Card Holder Information Please enter your payment card d…" at bounding box center [616, 421] width 775 height 470
click at [469, 492] on input "number" at bounding box center [467, 490] width 168 height 18
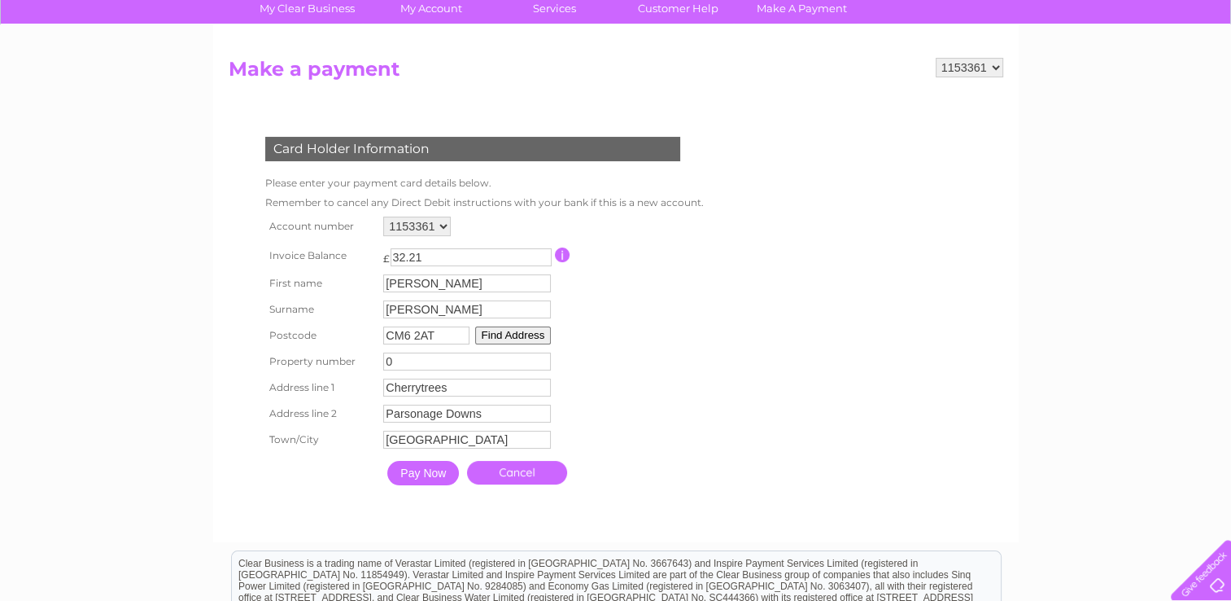
scroll to position [133, 0]
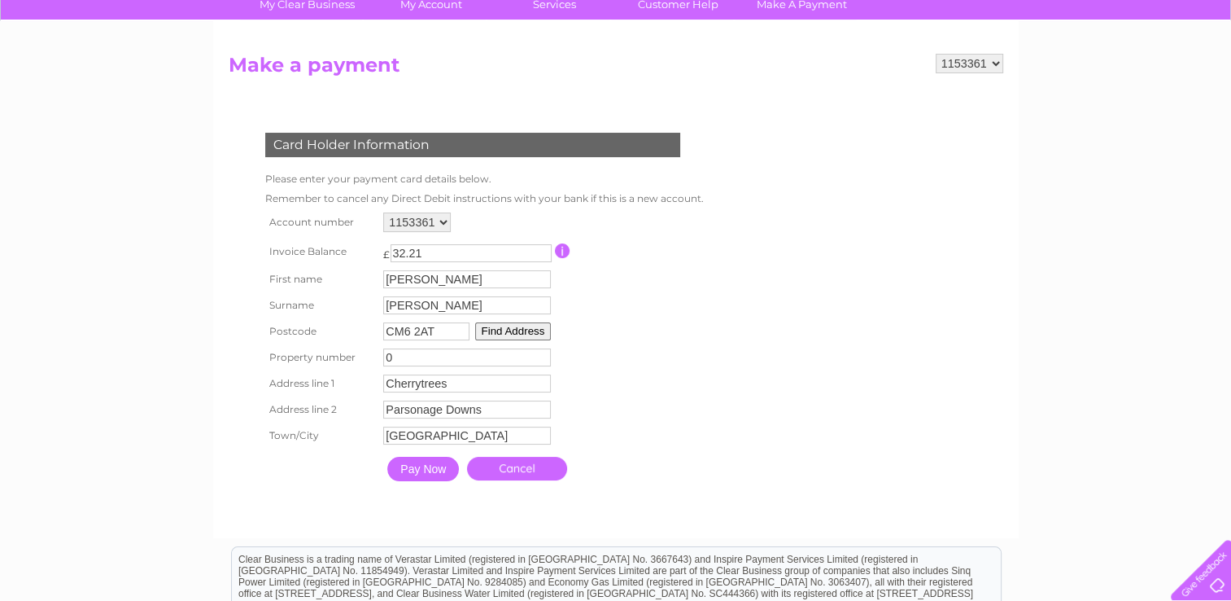
type input "0"
click at [414, 483] on td "Pay Now" at bounding box center [423, 468] width 80 height 33
click at [424, 470] on input "Pay Now" at bounding box center [423, 469] width 72 height 24
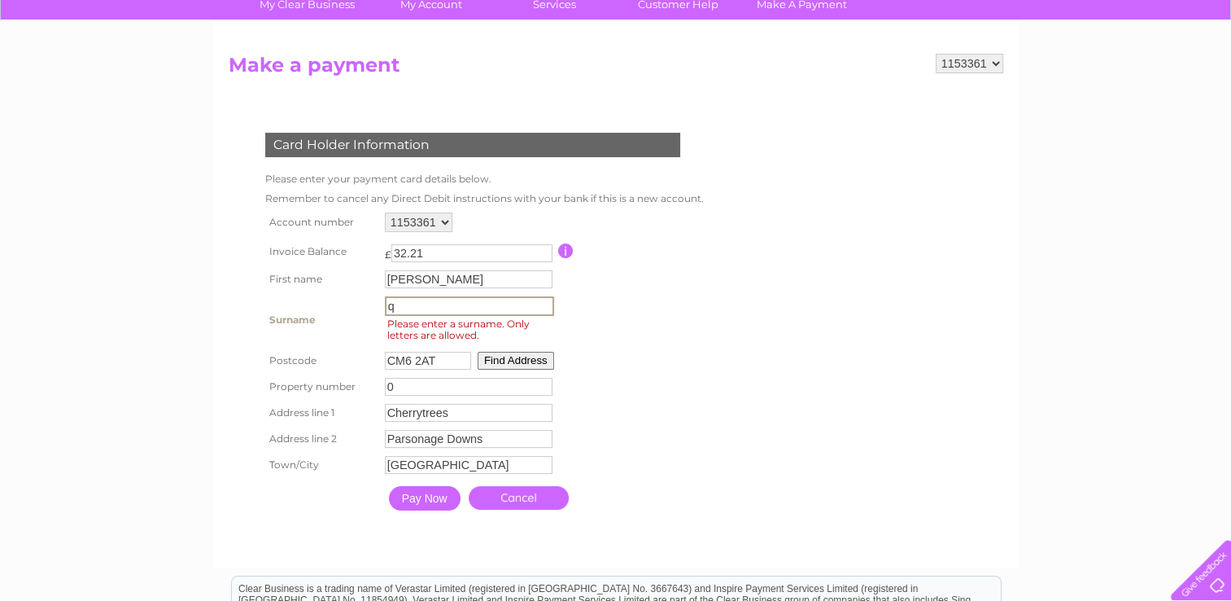
drag, startPoint x: 450, startPoint y: 308, endPoint x: 359, endPoint y: 310, distance: 91.2
click at [359, 310] on tr "Surname q Surname Please enter a surname. Only letters are allowed." at bounding box center [483, 319] width 444 height 55
type input "Warr"
click at [439, 499] on input "Pay Now" at bounding box center [423, 496] width 72 height 24
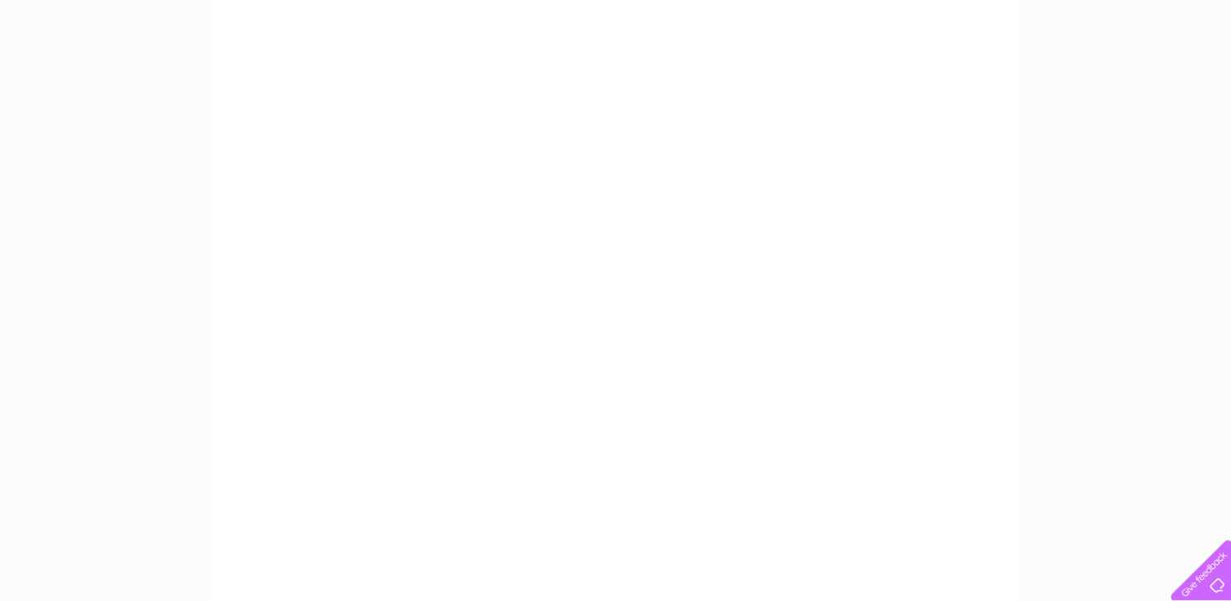
scroll to position [291, 0]
click at [1208, 134] on div "My Clear Business Login Details My Details My Preferences Link Account My Accou…" at bounding box center [615, 402] width 1231 height 1140
click at [1191, 190] on div "My Clear Business Login Details My Details My Preferences Link Account My Accou…" at bounding box center [615, 402] width 1231 height 1140
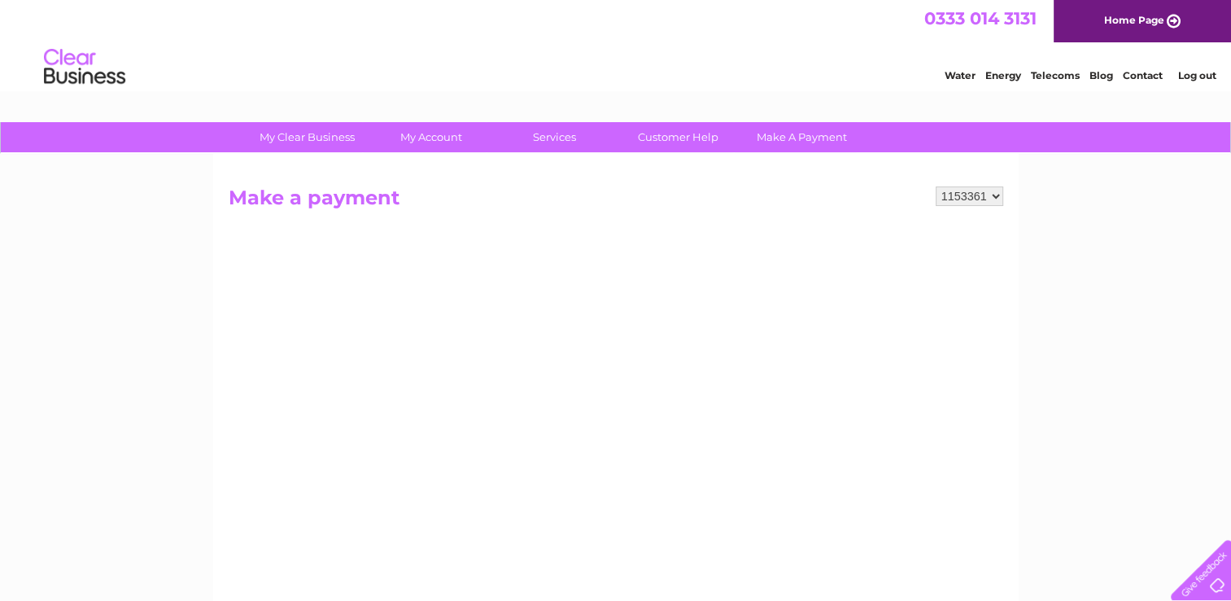
click at [999, 194] on select "1153361" at bounding box center [970, 196] width 68 height 20
click at [937, 186] on select "1153361" at bounding box center [970, 196] width 68 height 20
click at [373, 203] on h2 "Make a payment" at bounding box center [616, 201] width 775 height 31
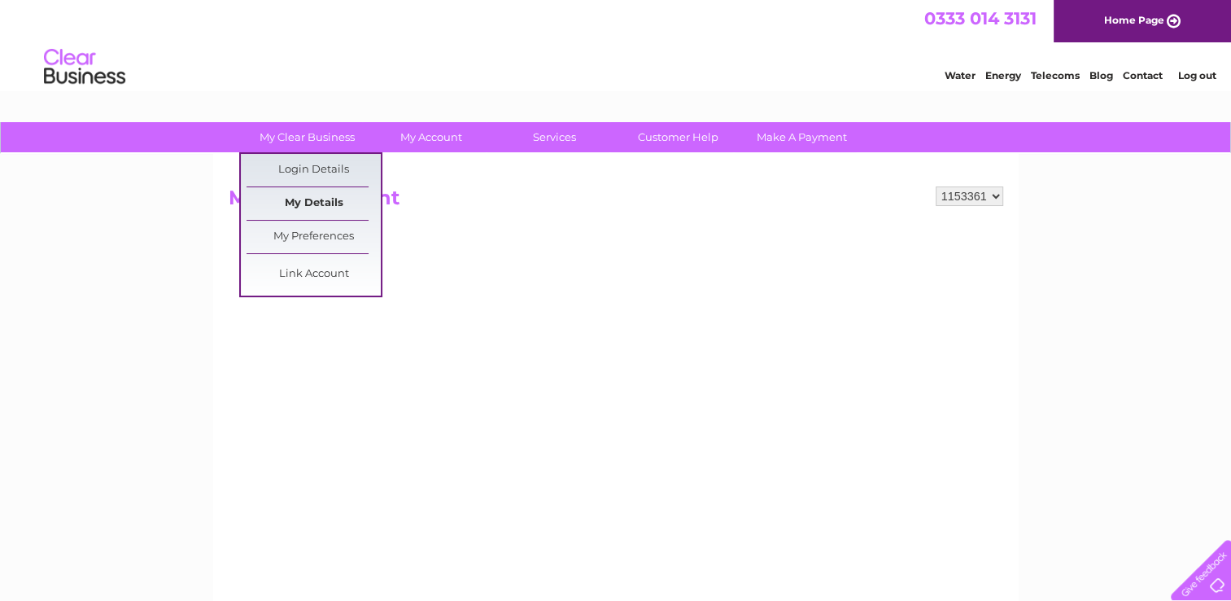
click at [322, 208] on link "My Details" at bounding box center [314, 203] width 134 height 33
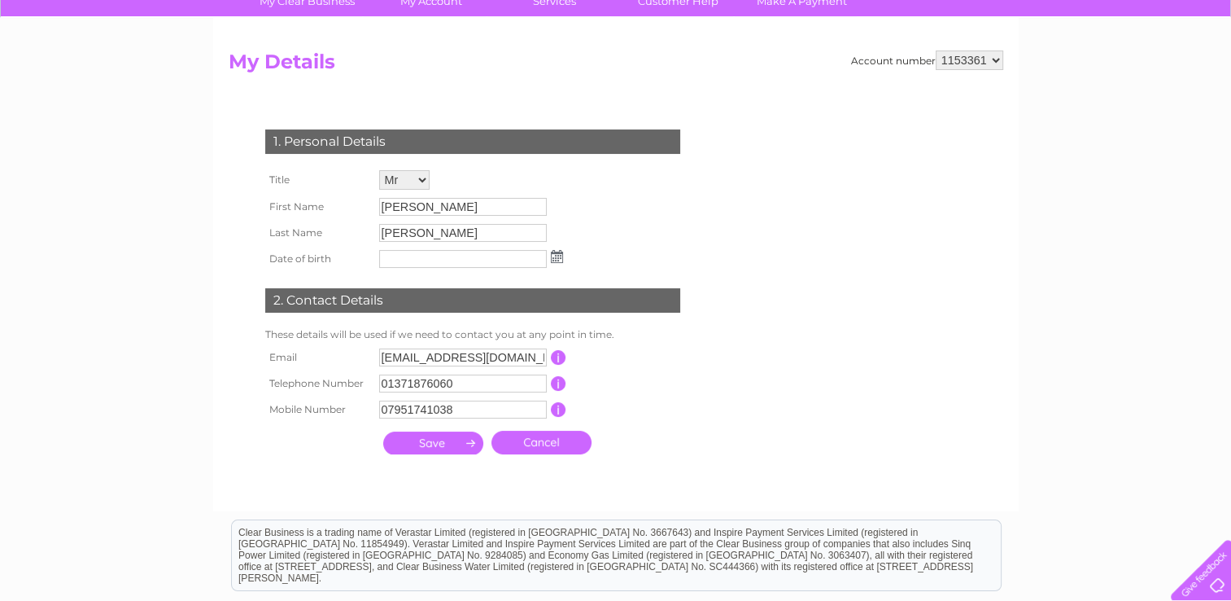
scroll to position [146, 0]
